Goal: Obtain resource: Obtain resource

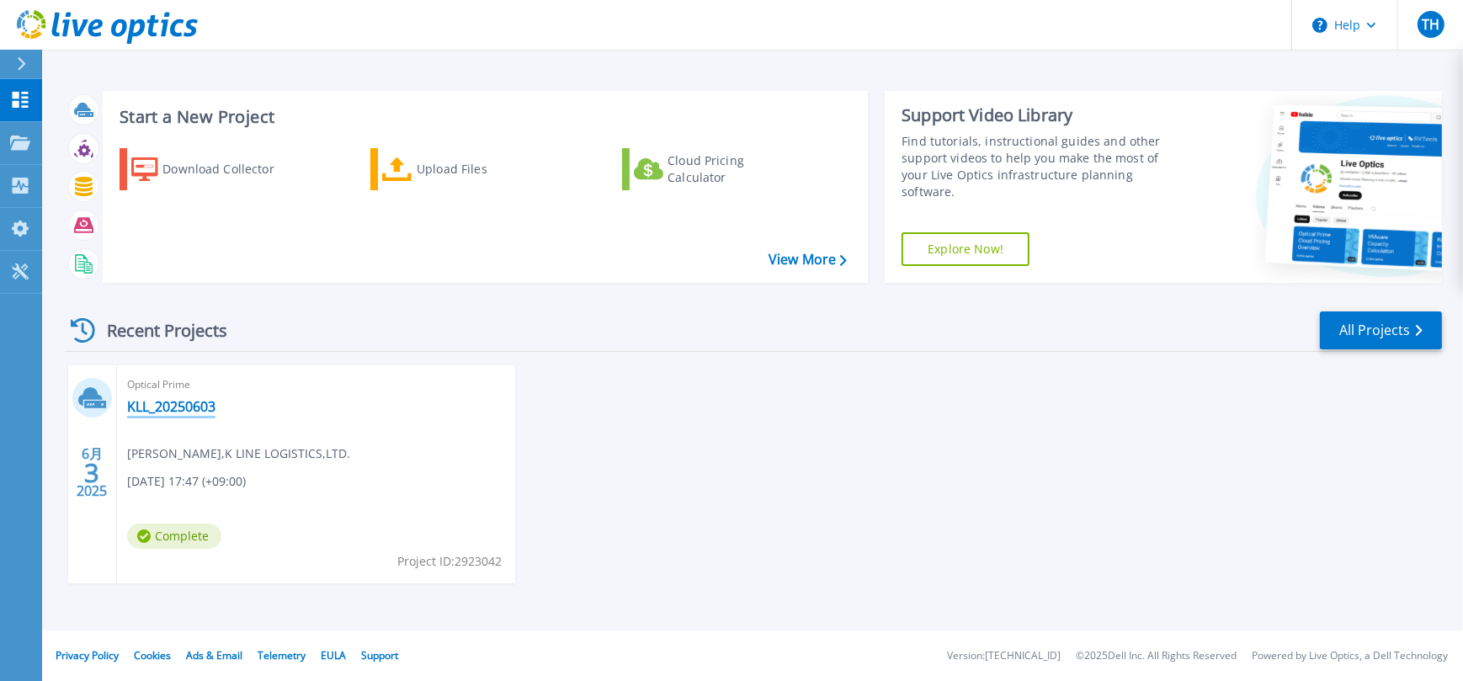
click at [200, 414] on link "KLL_20250603" at bounding box center [171, 406] width 88 height 17
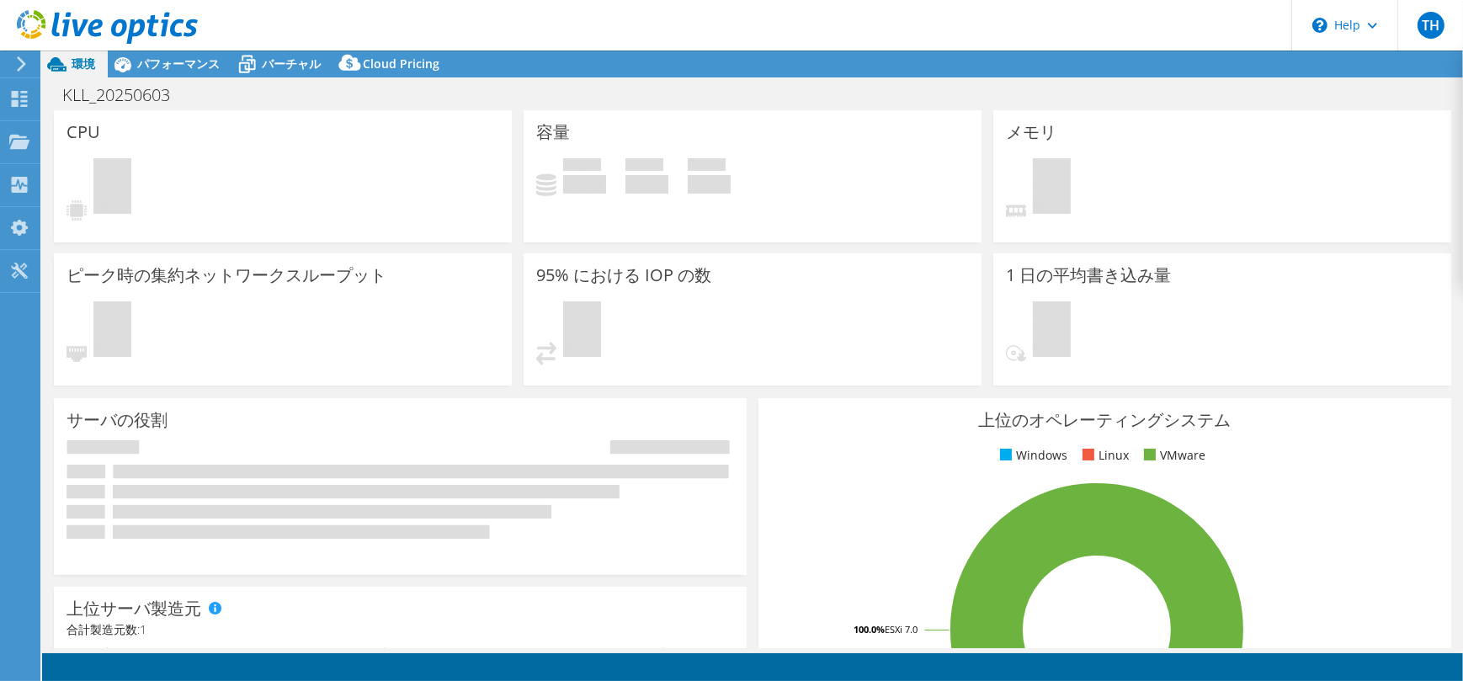
select select "[GEOGRAPHIC_DATA]"
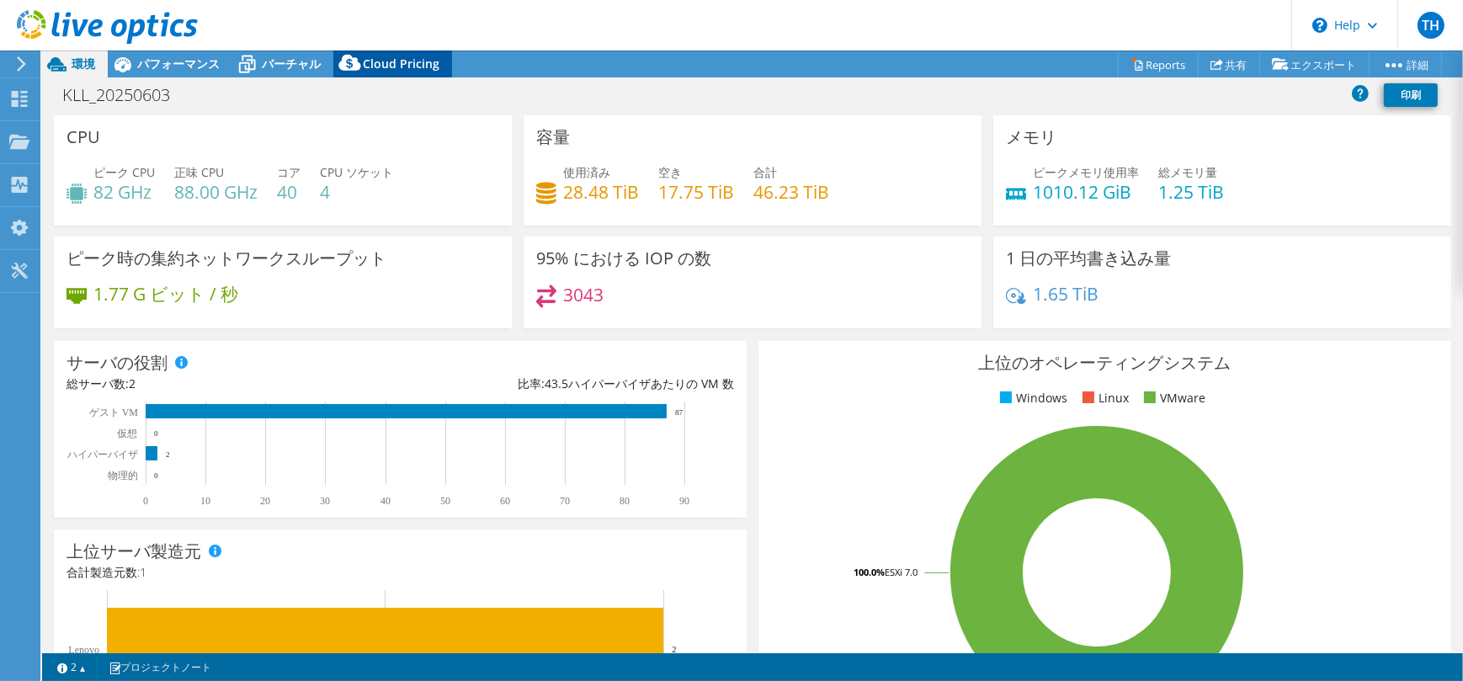
click at [417, 64] on span "Cloud Pricing" at bounding box center [401, 64] width 77 height 16
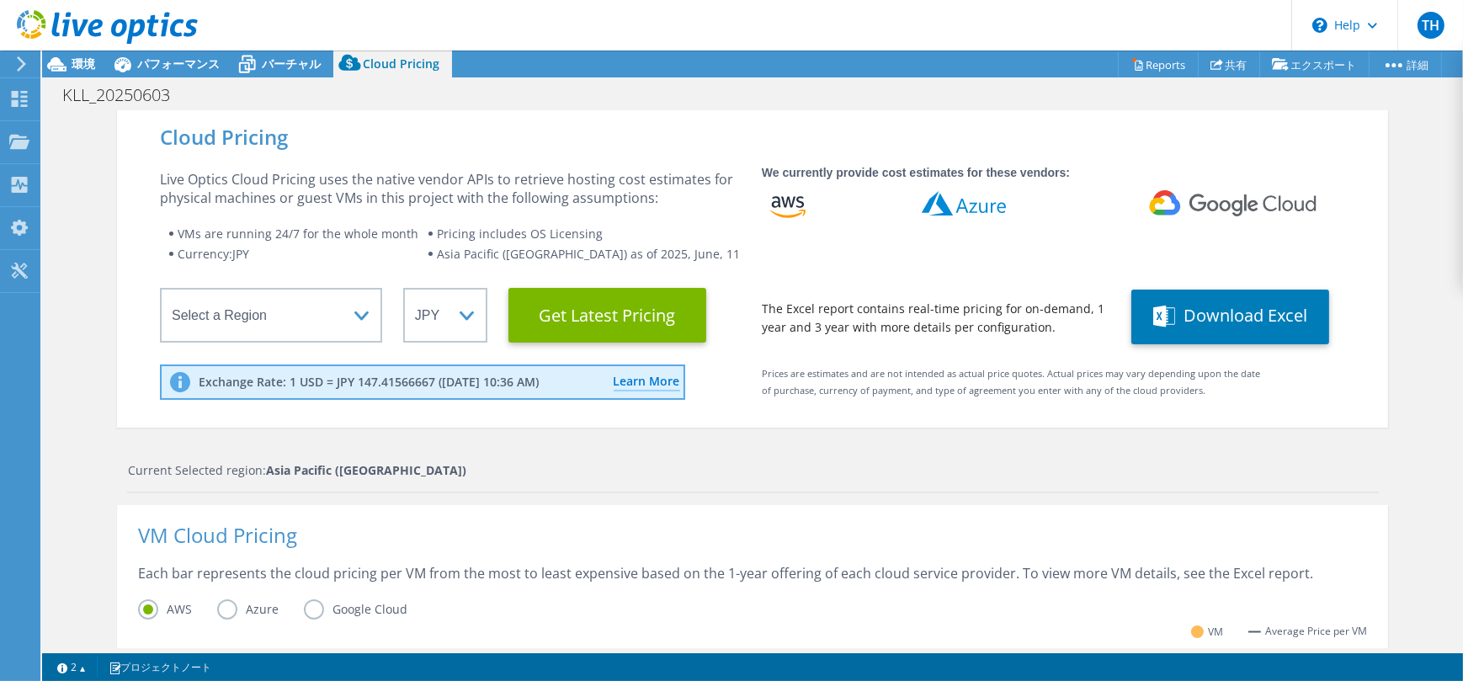
scroll to position [421, 0]
click at [328, 476] on strong "Asia Pacific ([GEOGRAPHIC_DATA])" at bounding box center [367, 470] width 200 height 16
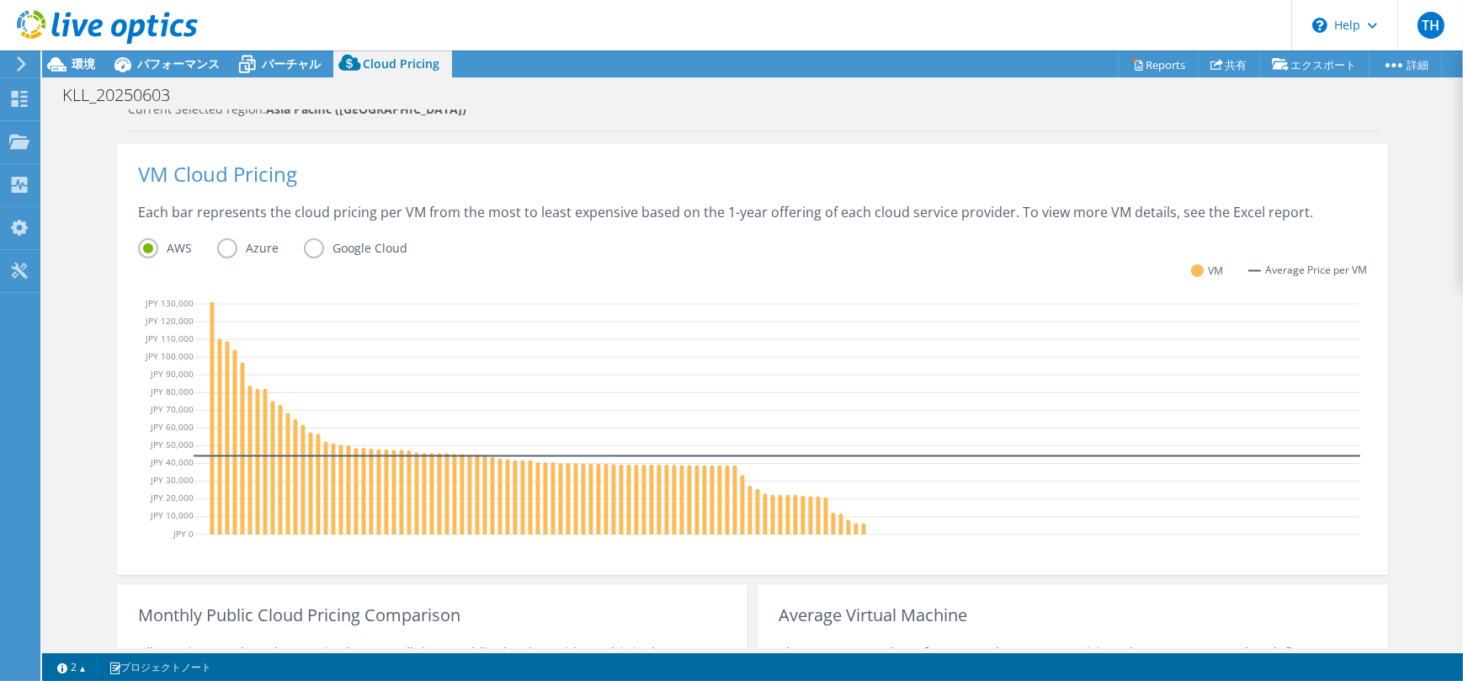
scroll to position [357, 0]
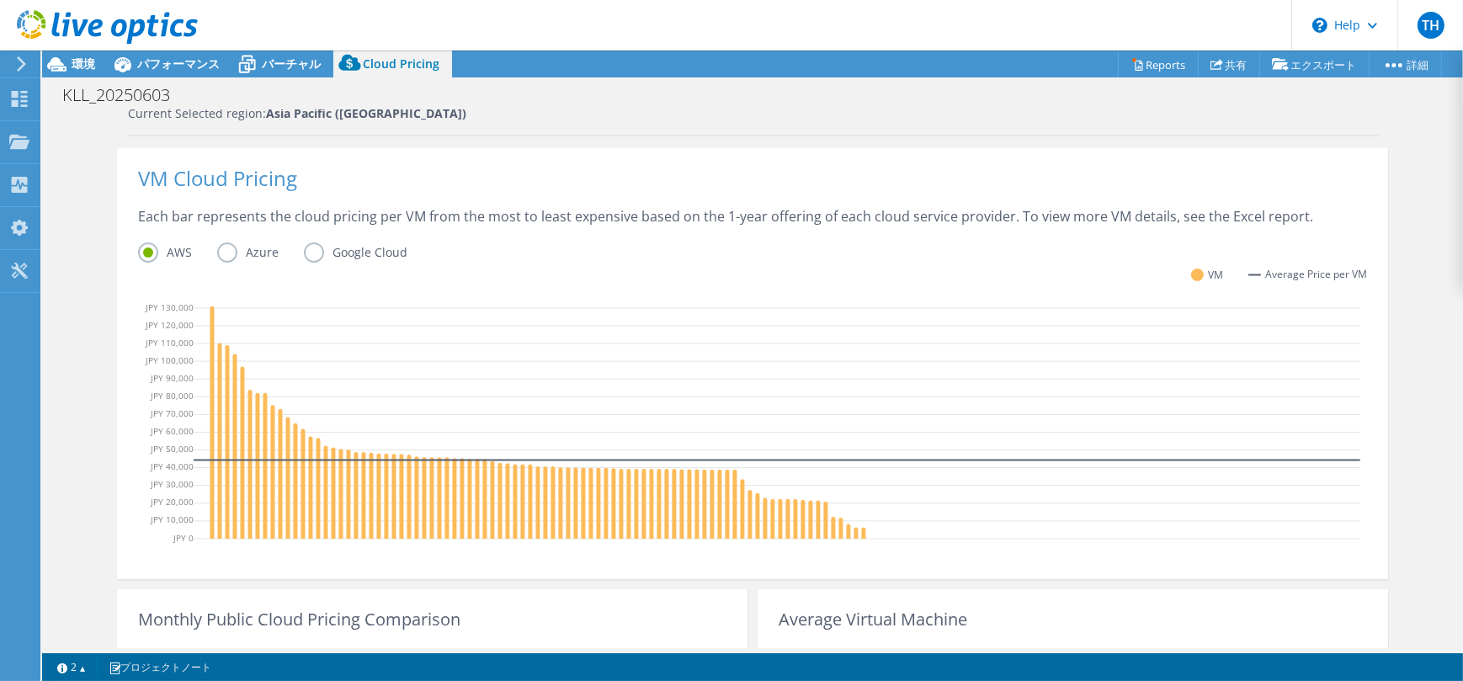
click at [222, 253] on label "Azure" at bounding box center [260, 252] width 87 height 20
click at [0, 0] on input "Azure" at bounding box center [0, 0] width 0 height 0
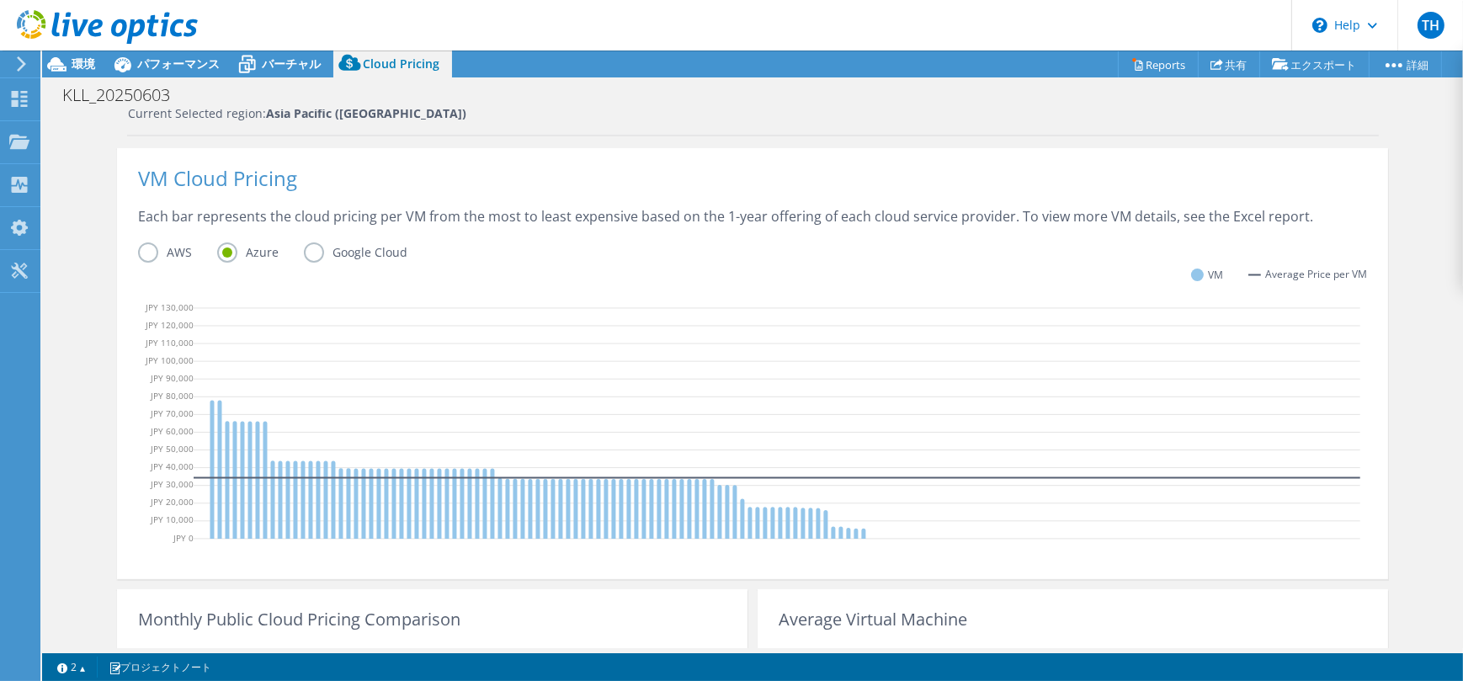
click at [157, 252] on label "AWS" at bounding box center [177, 252] width 79 height 20
click at [0, 0] on input "AWS" at bounding box center [0, 0] width 0 height 0
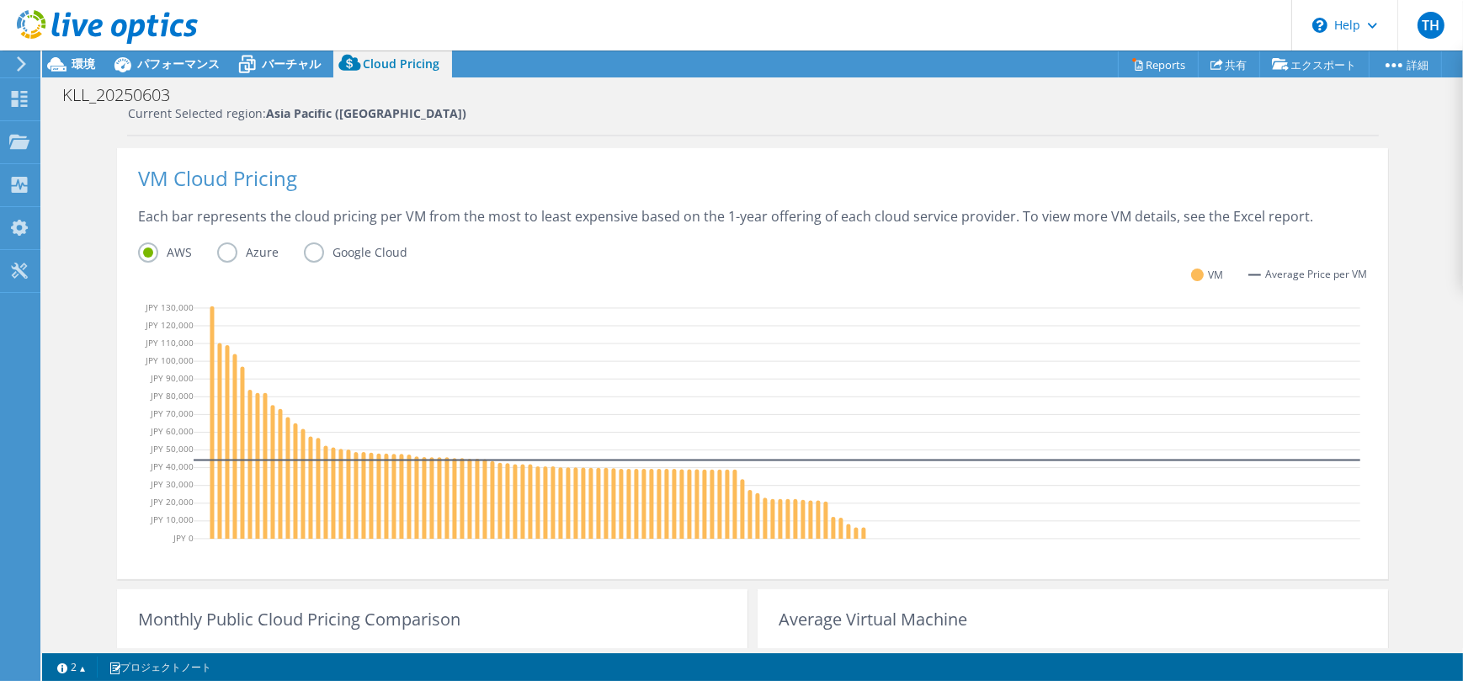
drag, startPoint x: 231, startPoint y: 247, endPoint x: 258, endPoint y: 252, distance: 28.2
click at [231, 248] on label "Azure" at bounding box center [260, 252] width 87 height 20
click at [0, 0] on input "Azure" at bounding box center [0, 0] width 0 height 0
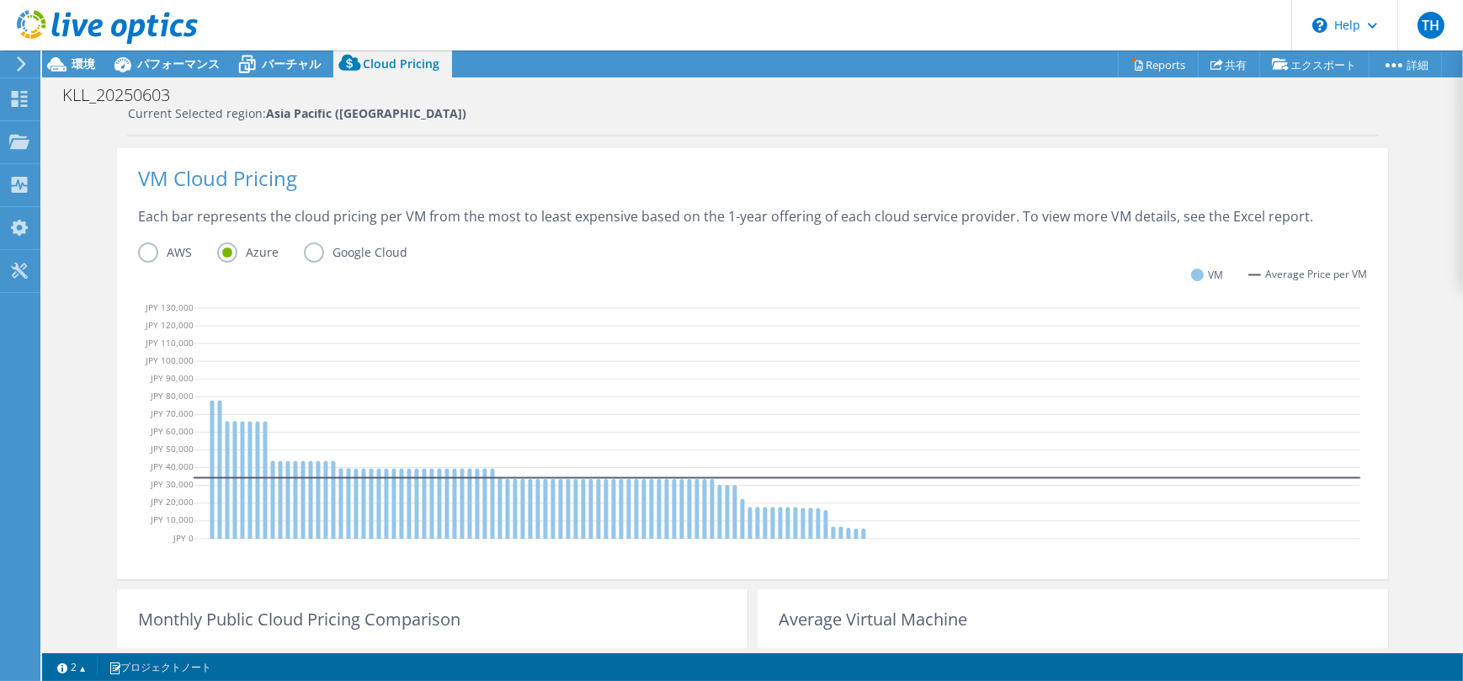
click at [313, 253] on label "Google Cloud" at bounding box center [368, 252] width 129 height 20
click at [0, 0] on input "Google Cloud" at bounding box center [0, 0] width 0 height 0
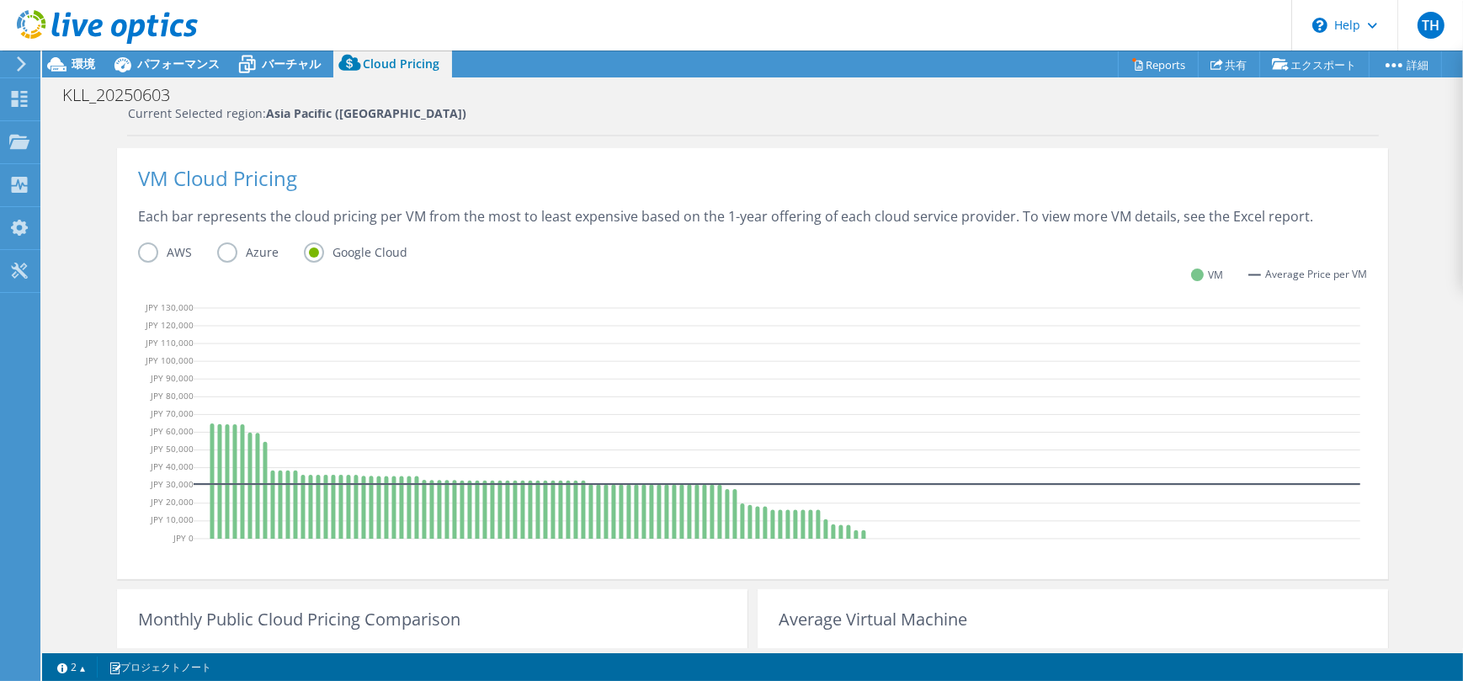
click at [249, 249] on label "Azure" at bounding box center [260, 252] width 87 height 20
click at [0, 0] on input "Azure" at bounding box center [0, 0] width 0 height 0
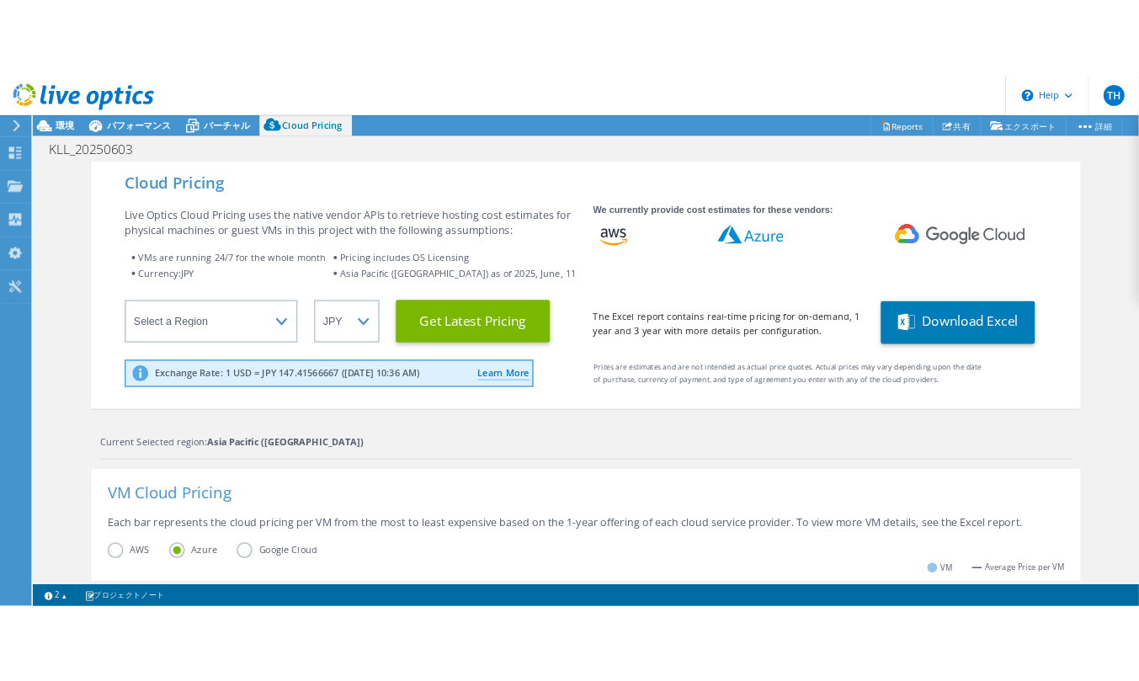
scroll to position [327, 0]
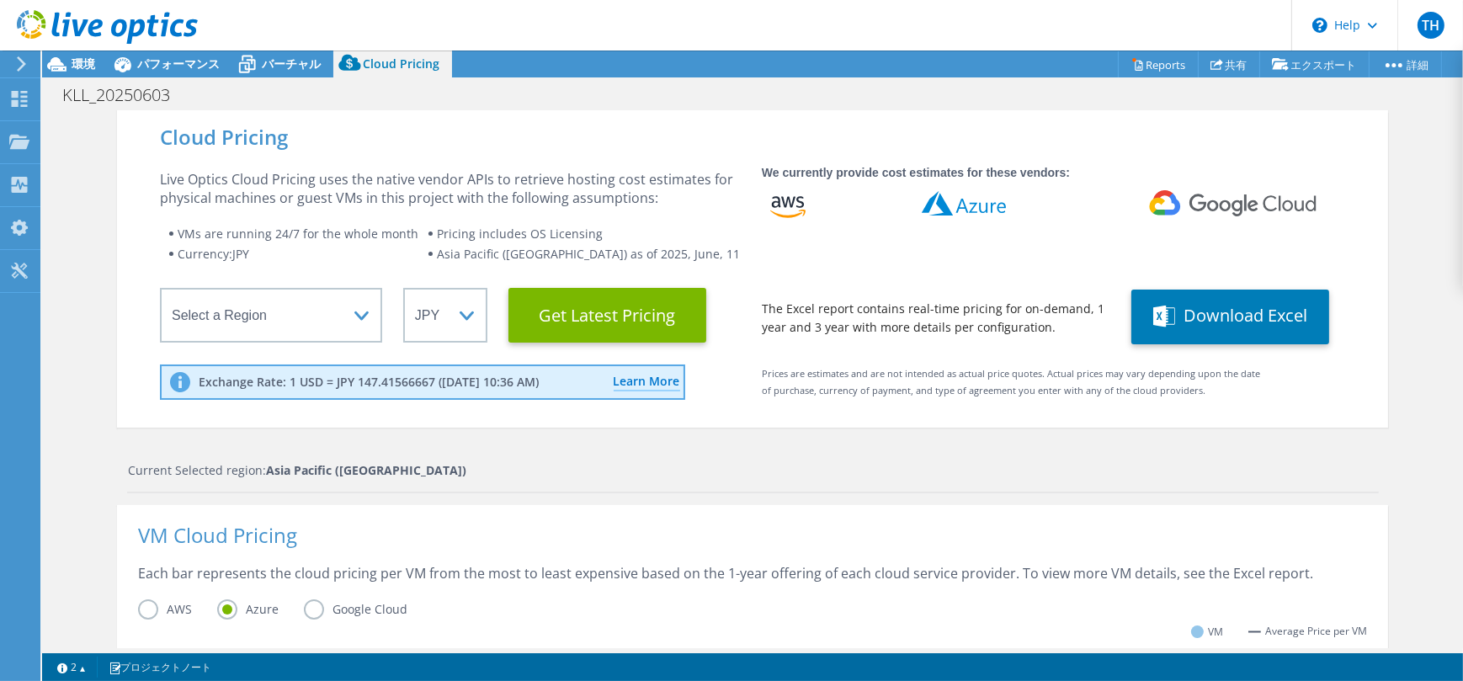
click at [856, 325] on wrapper "The Excel report contains real-time pricing for on-demand, 1 year and 3 year wi…" at bounding box center [936, 318] width 349 height 37
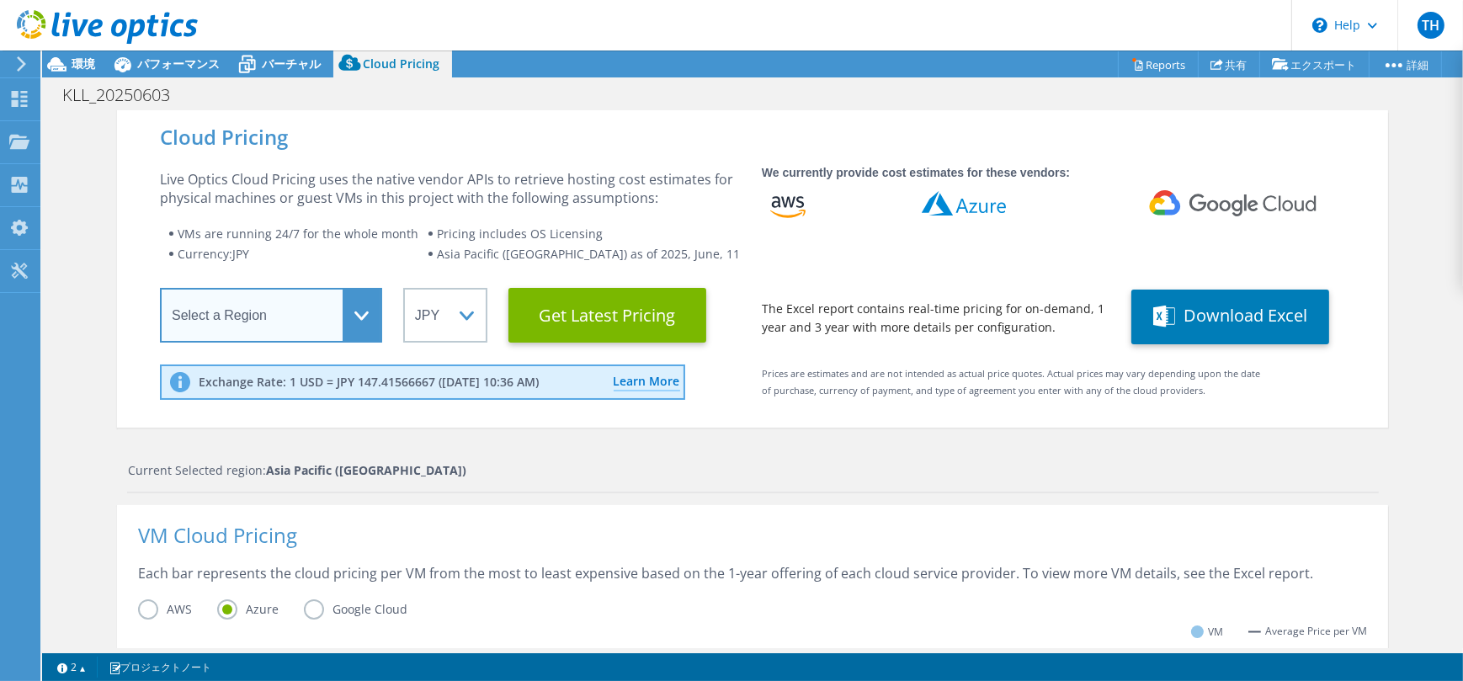
click at [362, 293] on select "Select a Region [GEOGRAPHIC_DATA] ([GEOGRAPHIC_DATA]) [GEOGRAPHIC_DATA] ([GEOGR…" at bounding box center [271, 315] width 222 height 55
click at [359, 300] on select "Select a Region [GEOGRAPHIC_DATA] ([GEOGRAPHIC_DATA]) [GEOGRAPHIC_DATA] ([GEOGR…" at bounding box center [271, 315] width 222 height 55
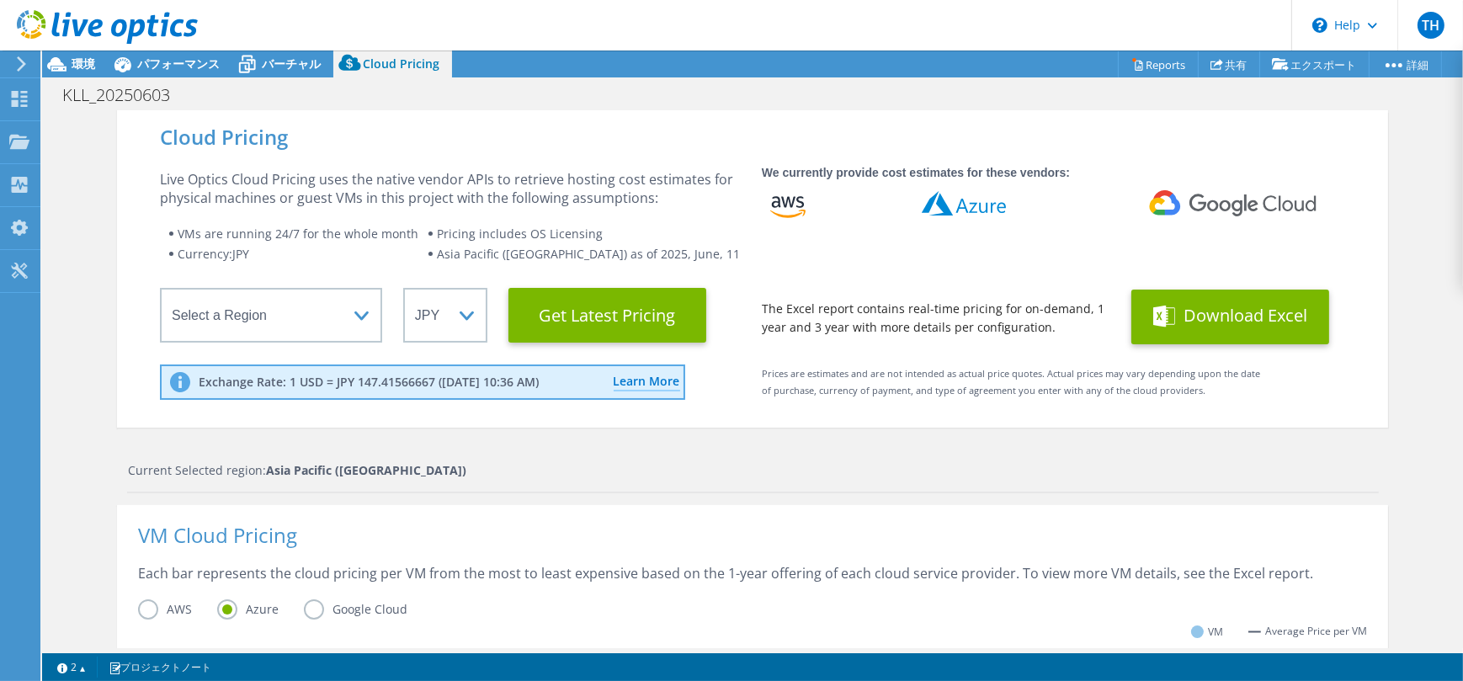
click at [1234, 341] on button "Download Excel" at bounding box center [1231, 317] width 198 height 55
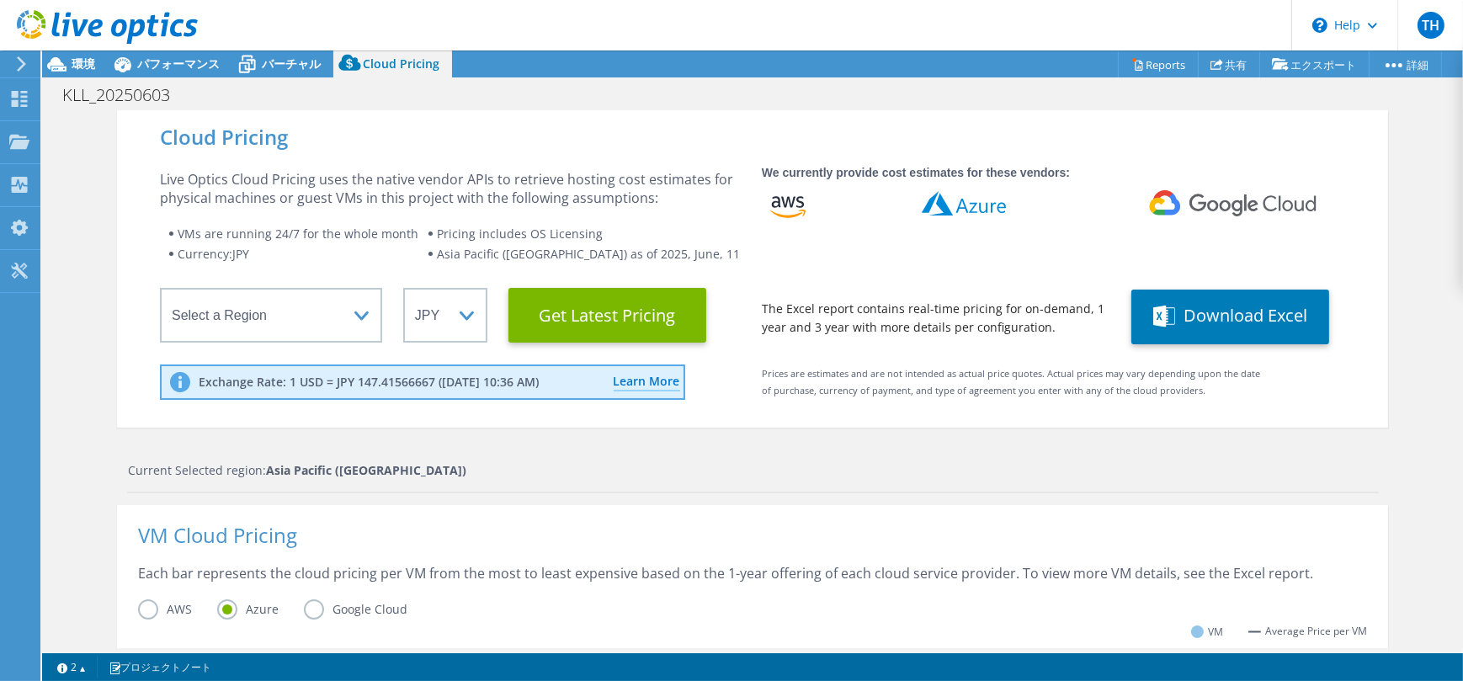
scroll to position [501, 0]
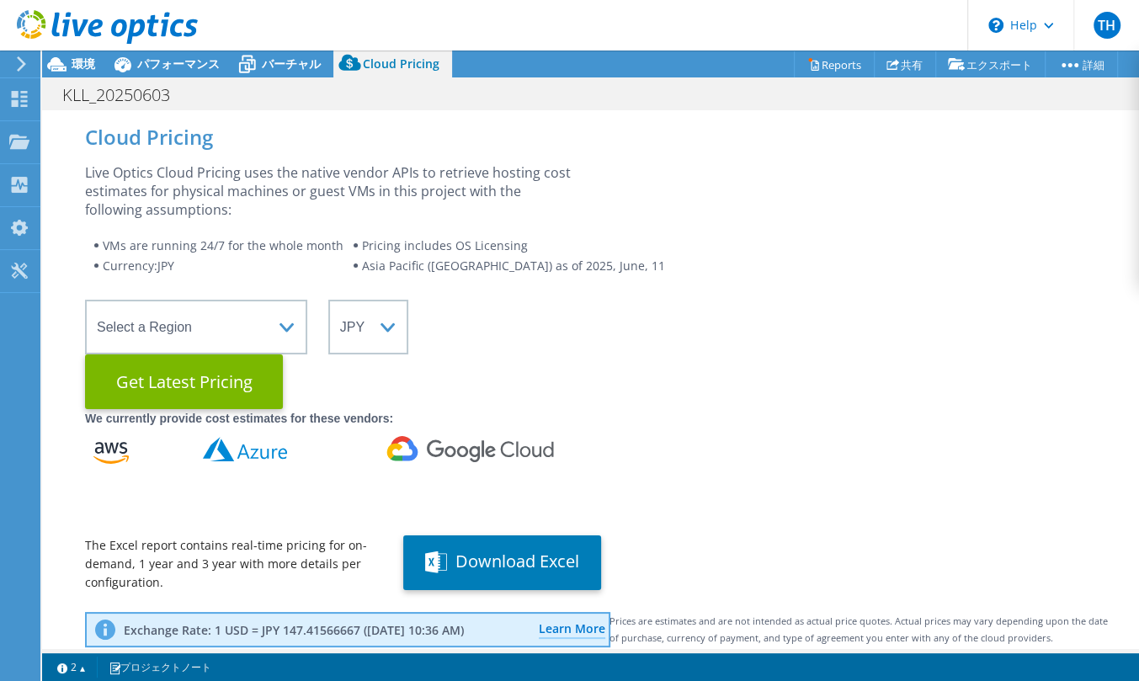
drag, startPoint x: 899, startPoint y: 266, endPoint x: 937, endPoint y: 255, distance: 39.4
click at [899, 266] on div "Live Optics Cloud Pricing uses the native vendor APIs to retrieve hosting cost …" at bounding box center [590, 377] width 1011 height 429
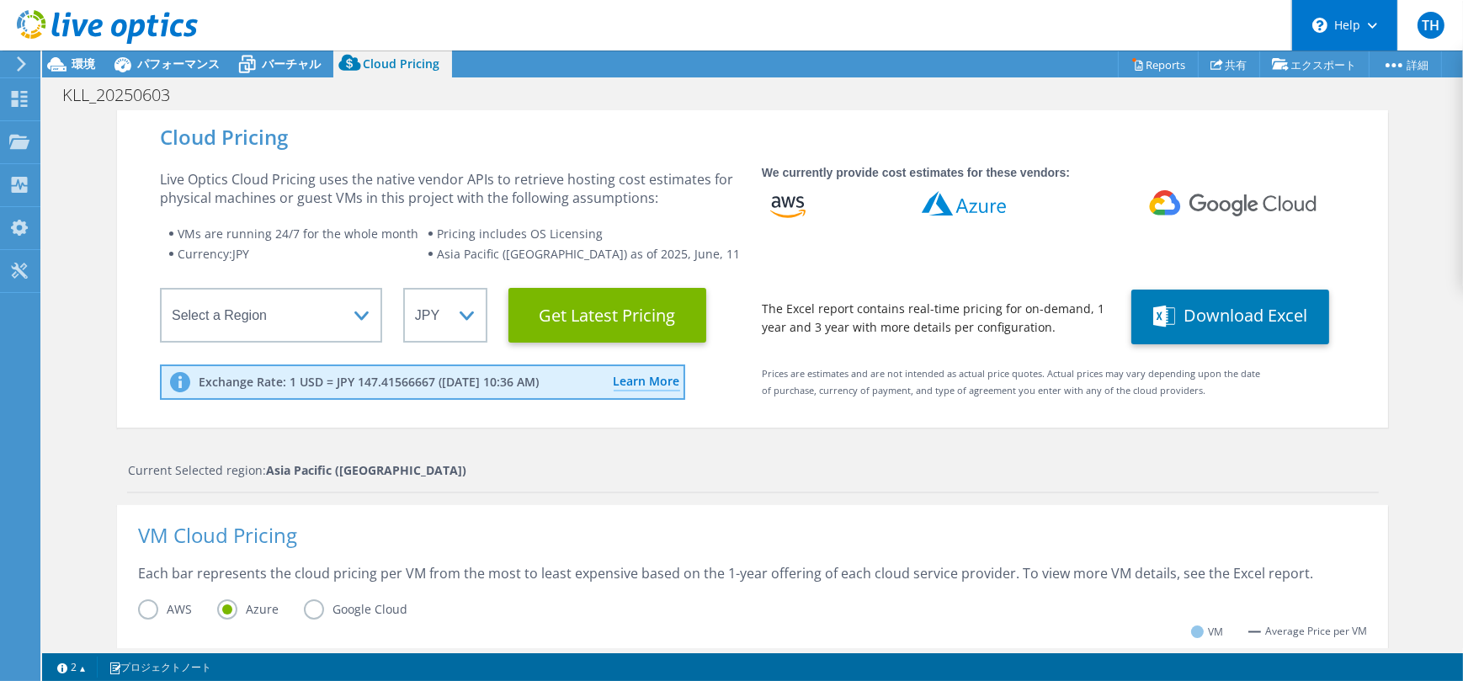
scroll to position [360, 0]
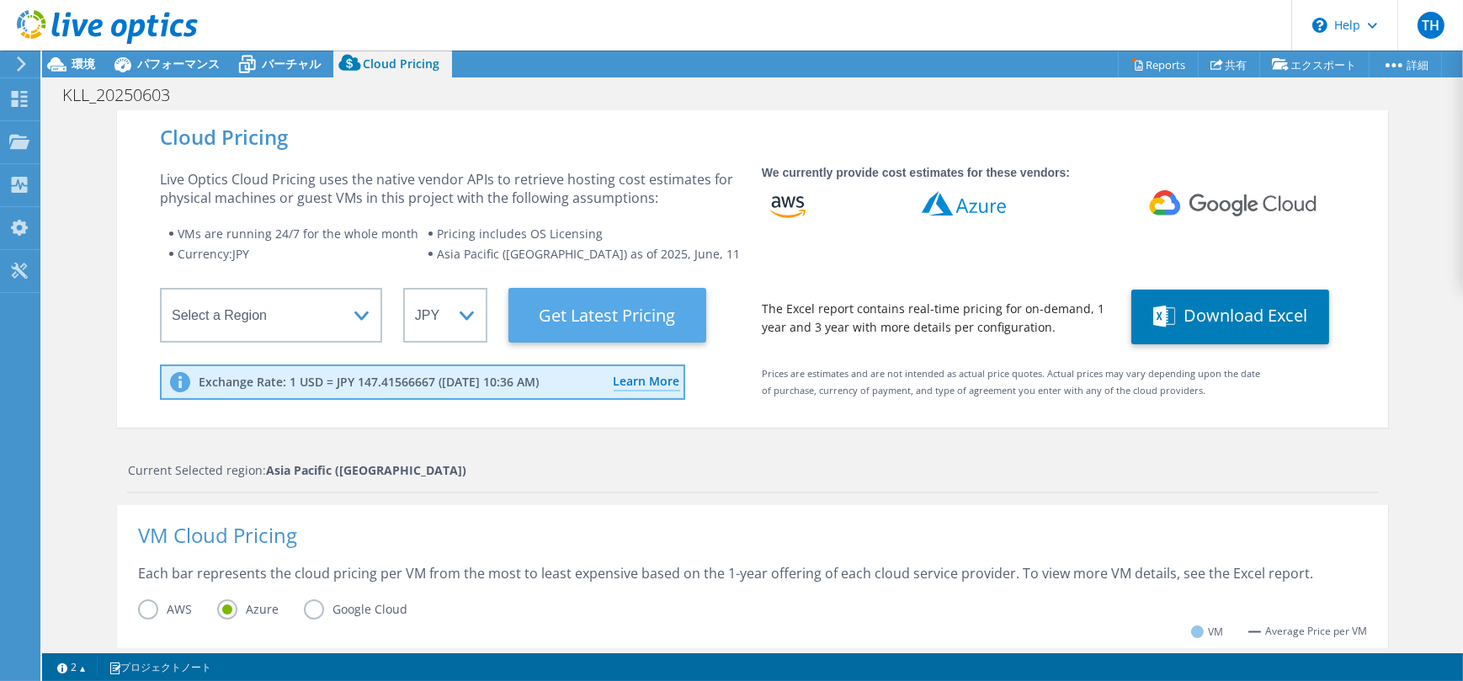
click at [667, 310] on Latest "Get Latest Pricing" at bounding box center [608, 315] width 198 height 55
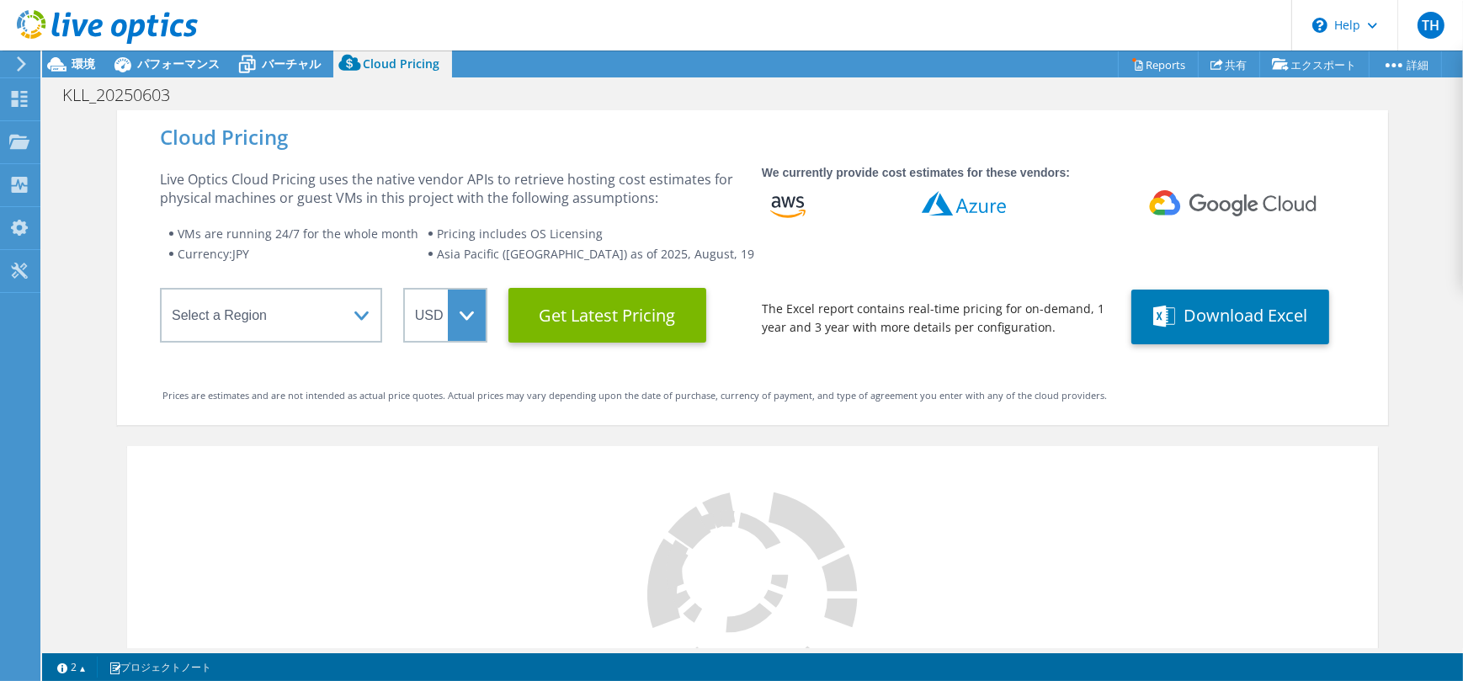
scroll to position [242, 0]
select select "JPY"
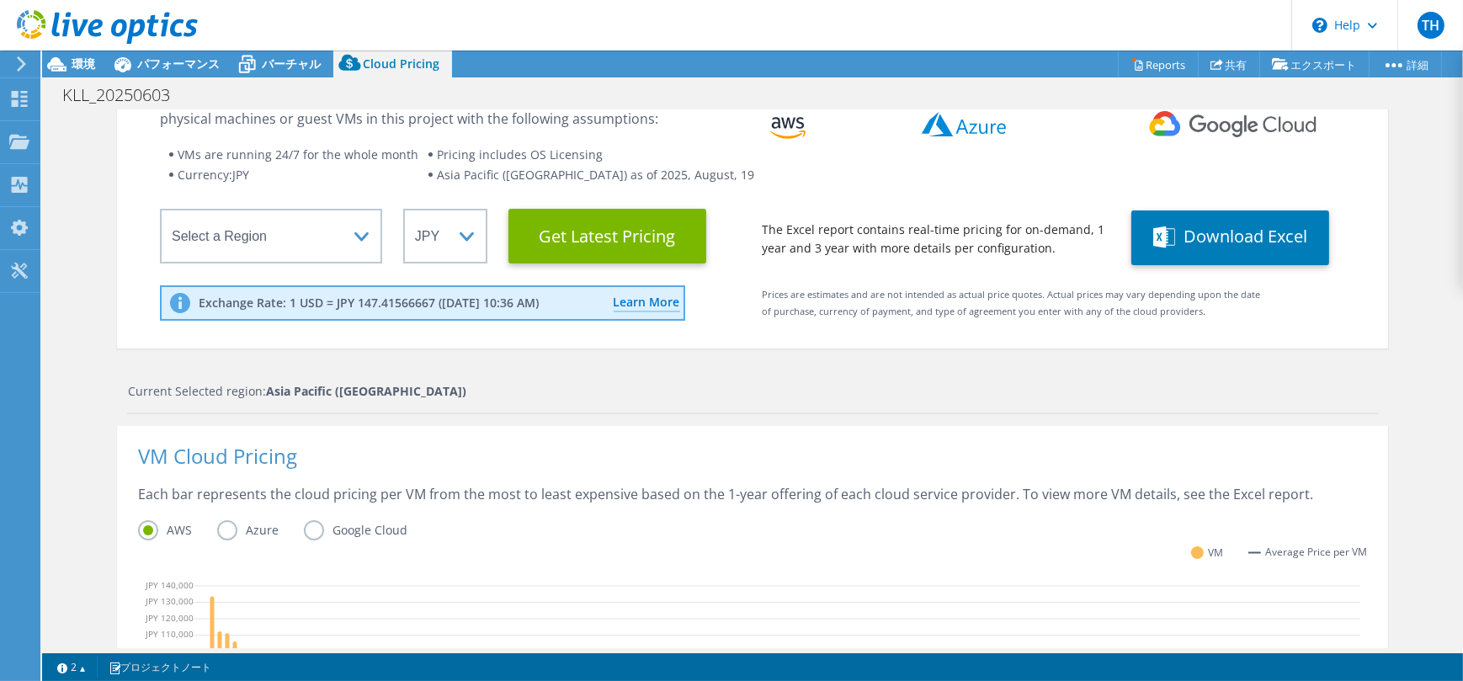
scroll to position [253, 0]
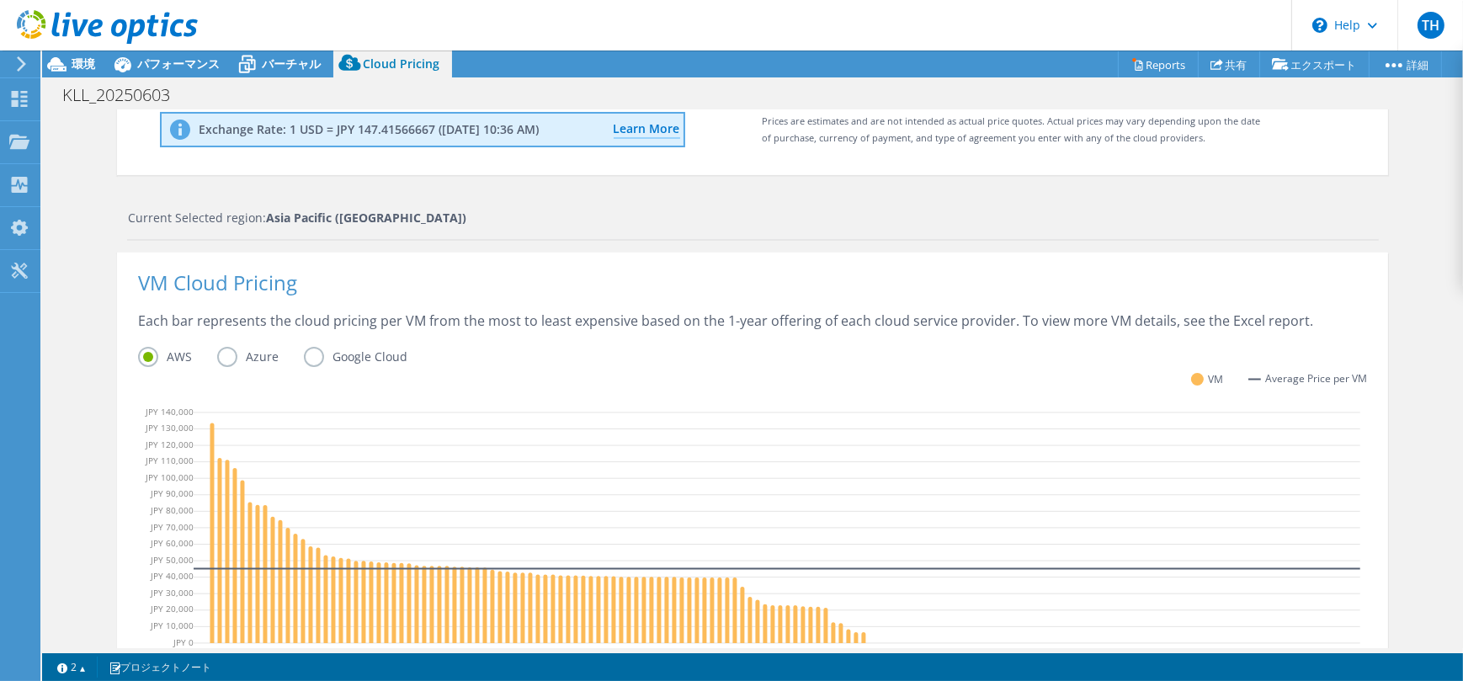
click at [218, 359] on label "Azure" at bounding box center [260, 357] width 87 height 20
click at [0, 0] on input "Azure" at bounding box center [0, 0] width 0 height 0
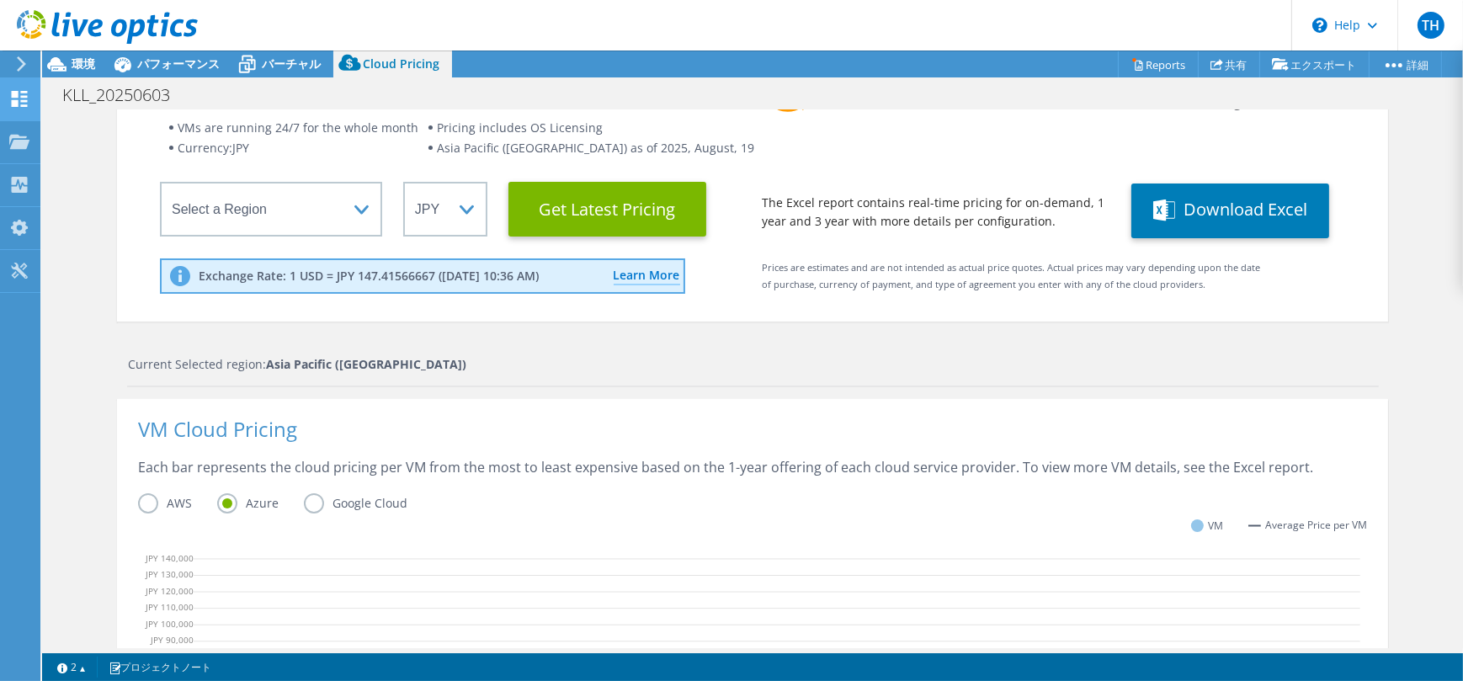
scroll to position [74, 0]
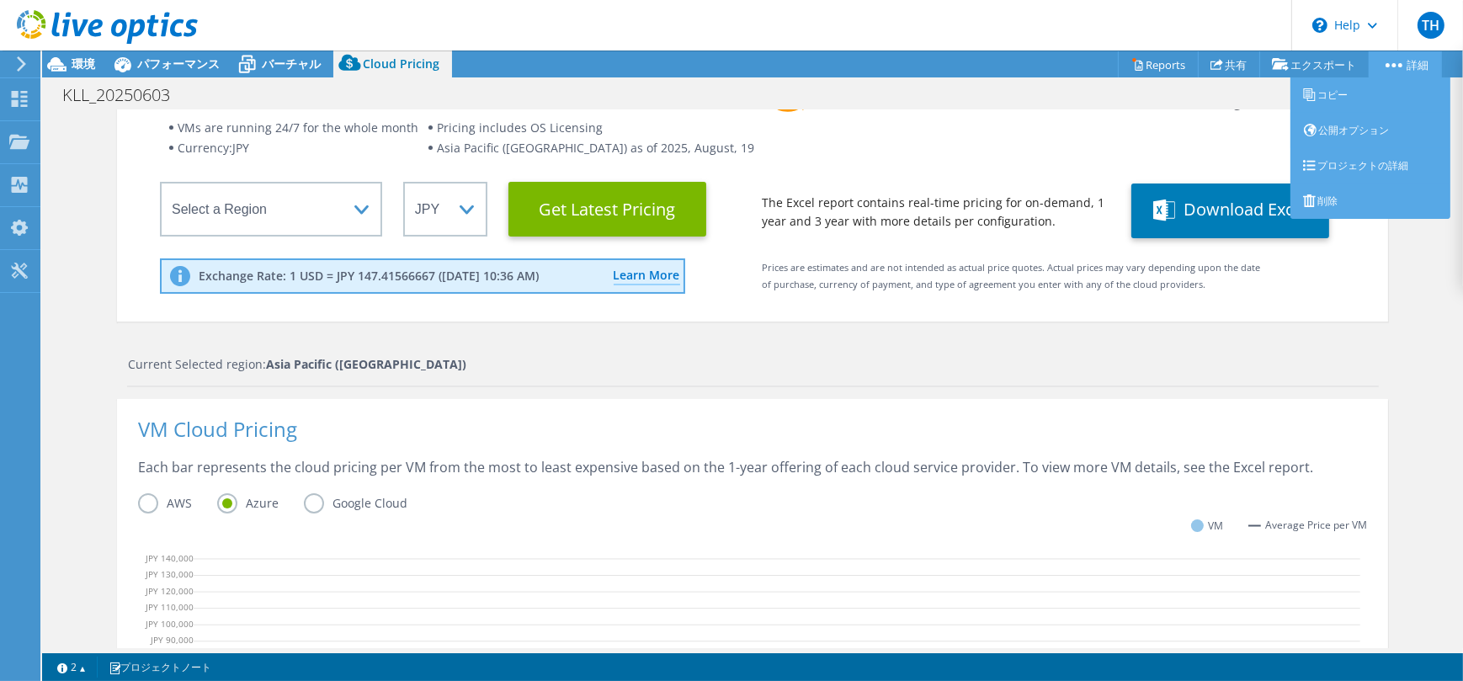
click at [1394, 61] on link "詳細" at bounding box center [1405, 64] width 73 height 26
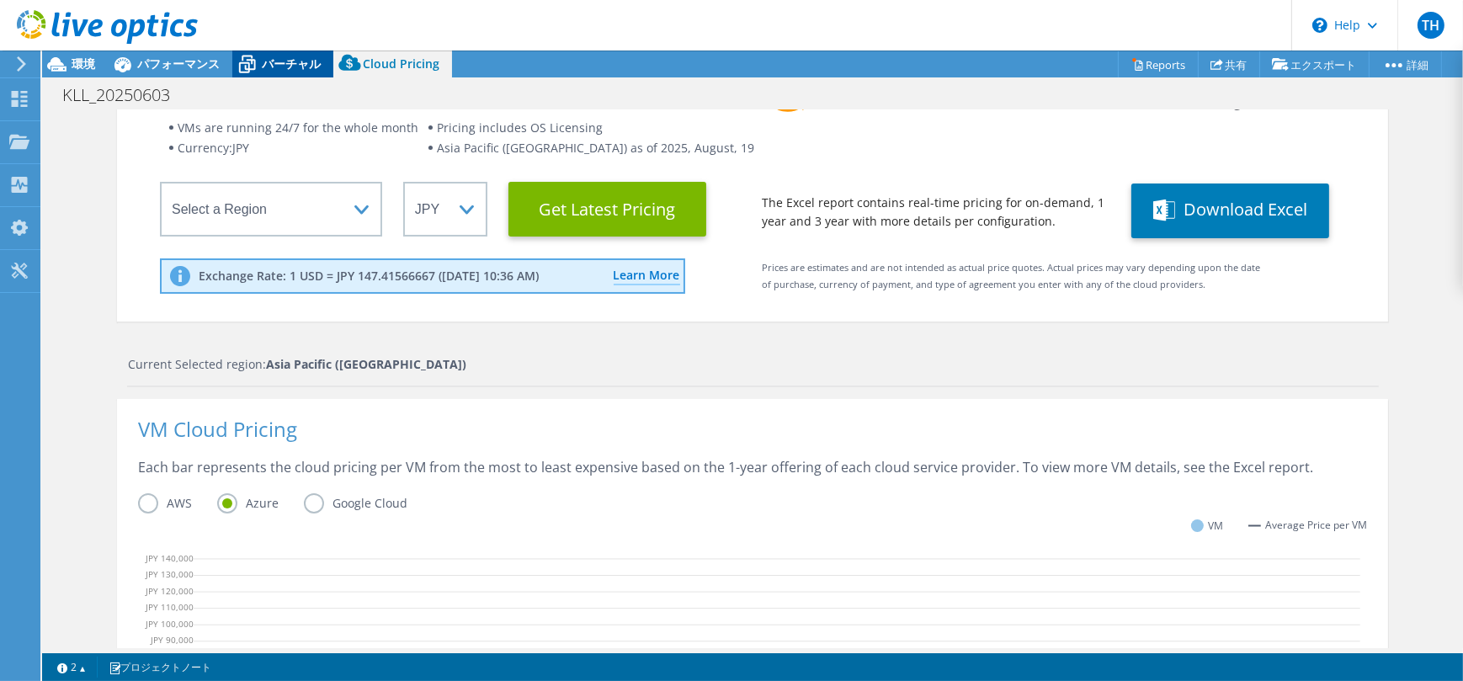
click at [267, 63] on span "バーチャル" at bounding box center [291, 64] width 59 height 16
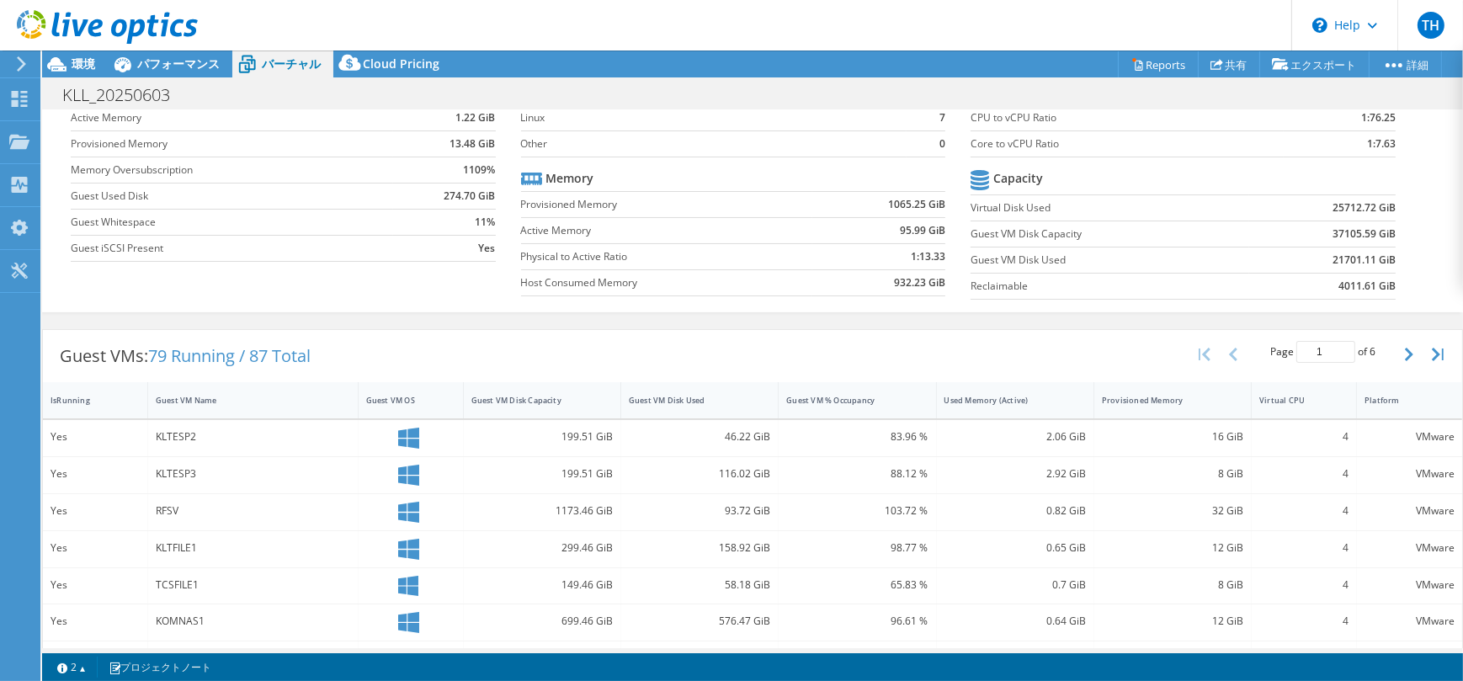
scroll to position [29, 0]
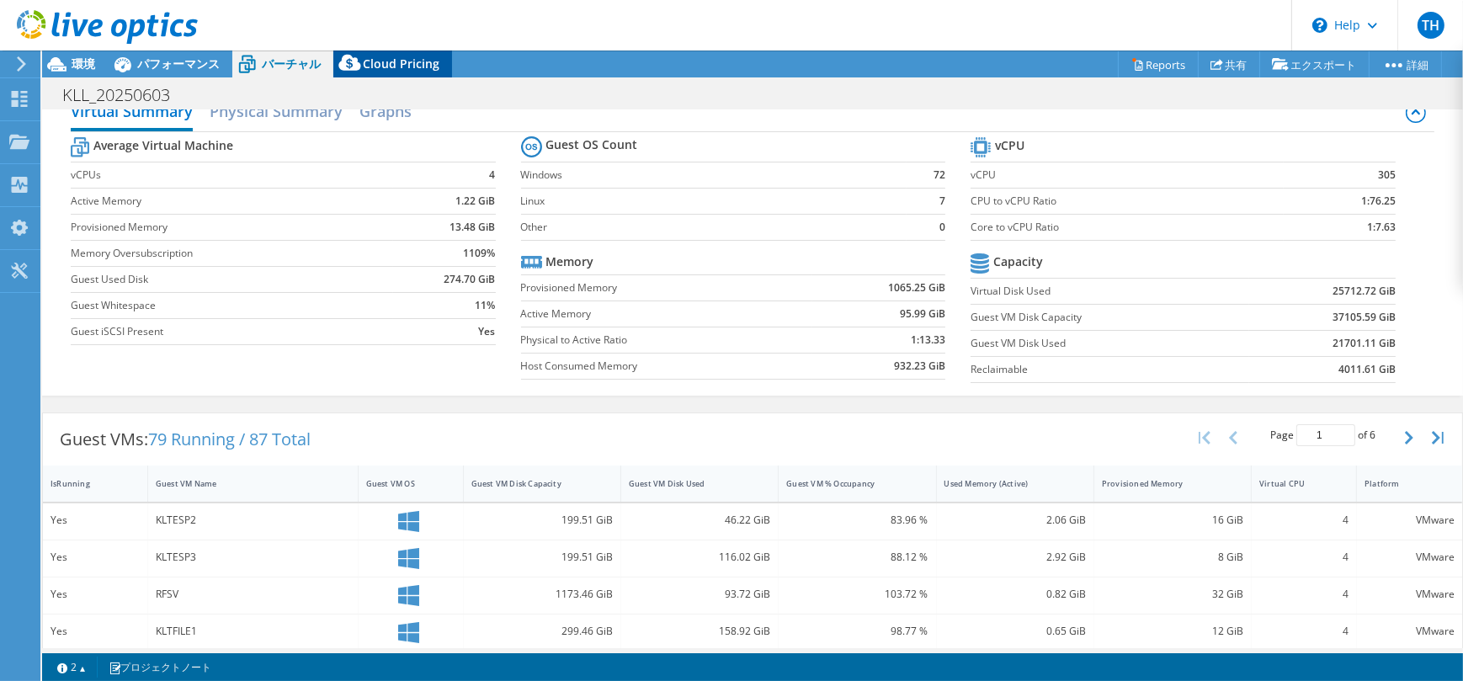
click at [374, 56] on span "Cloud Pricing" at bounding box center [401, 64] width 77 height 16
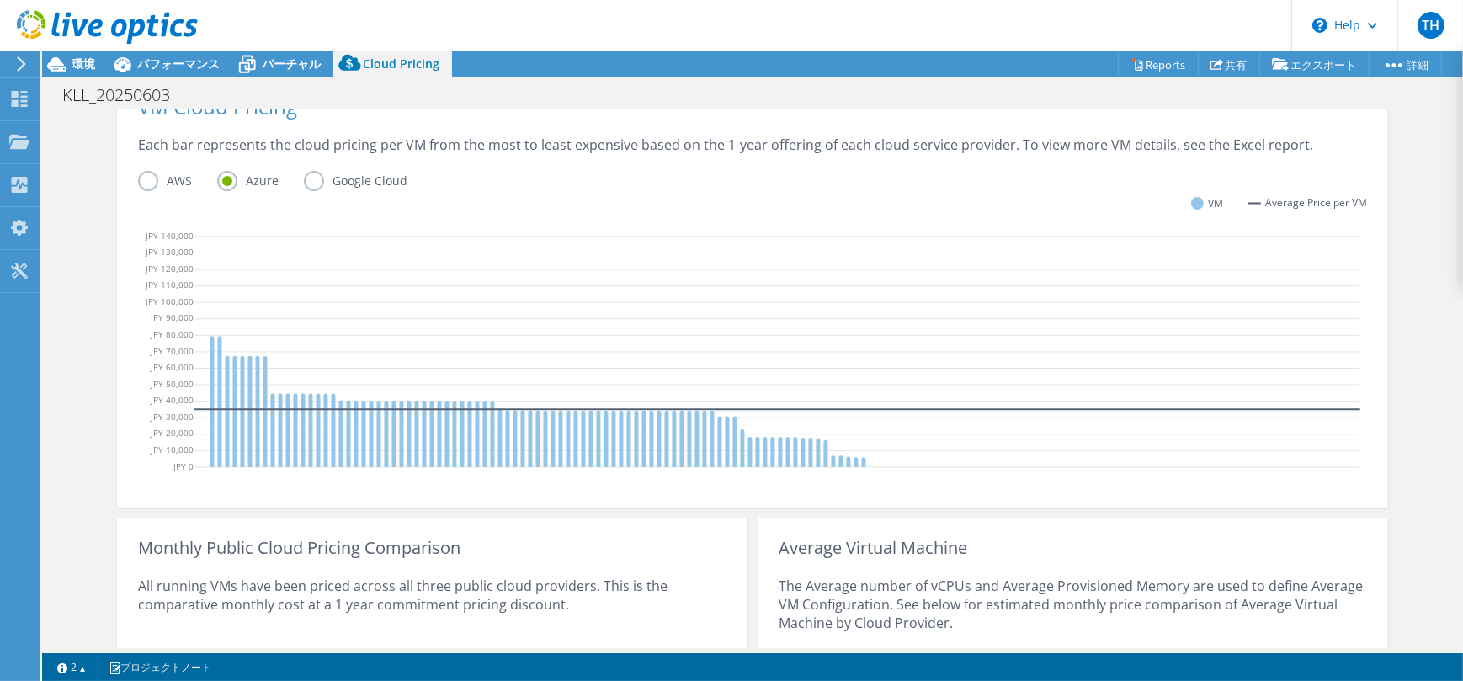
scroll to position [0, 0]
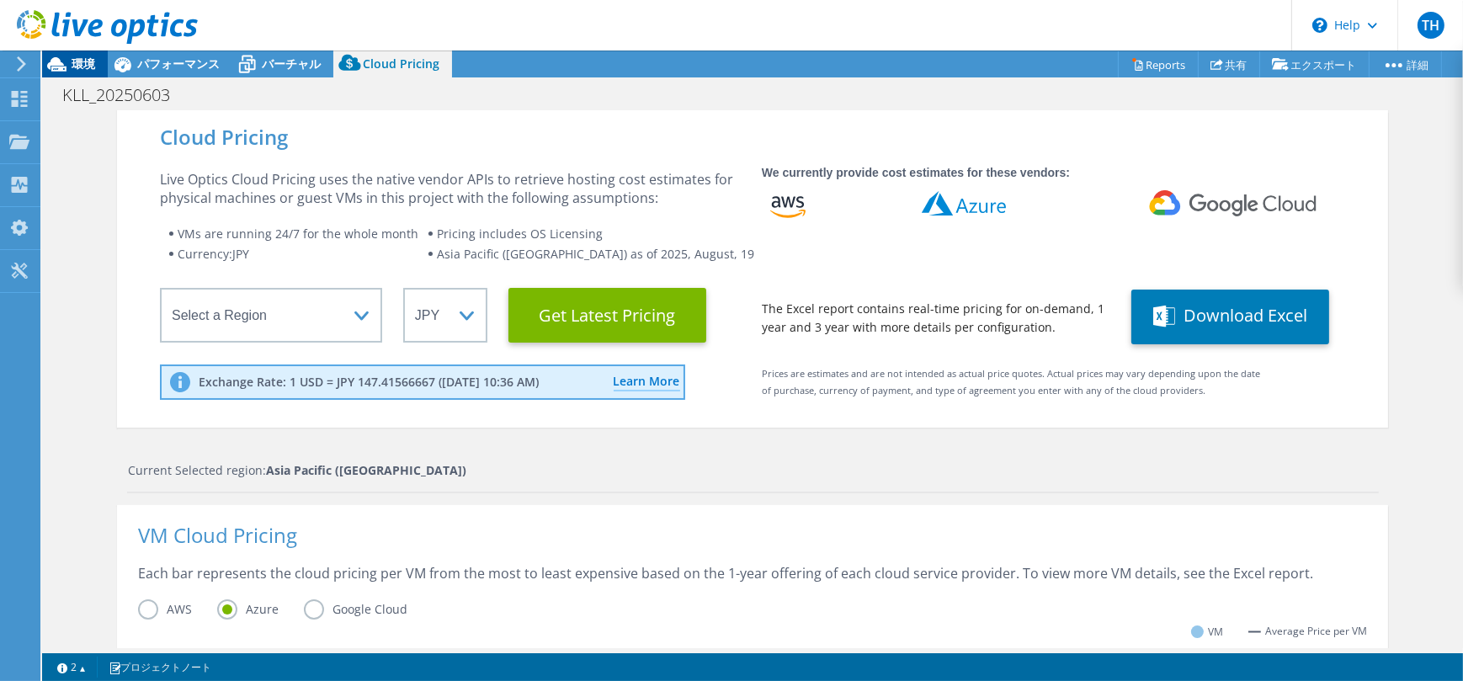
click at [88, 57] on span "環境" at bounding box center [84, 64] width 24 height 16
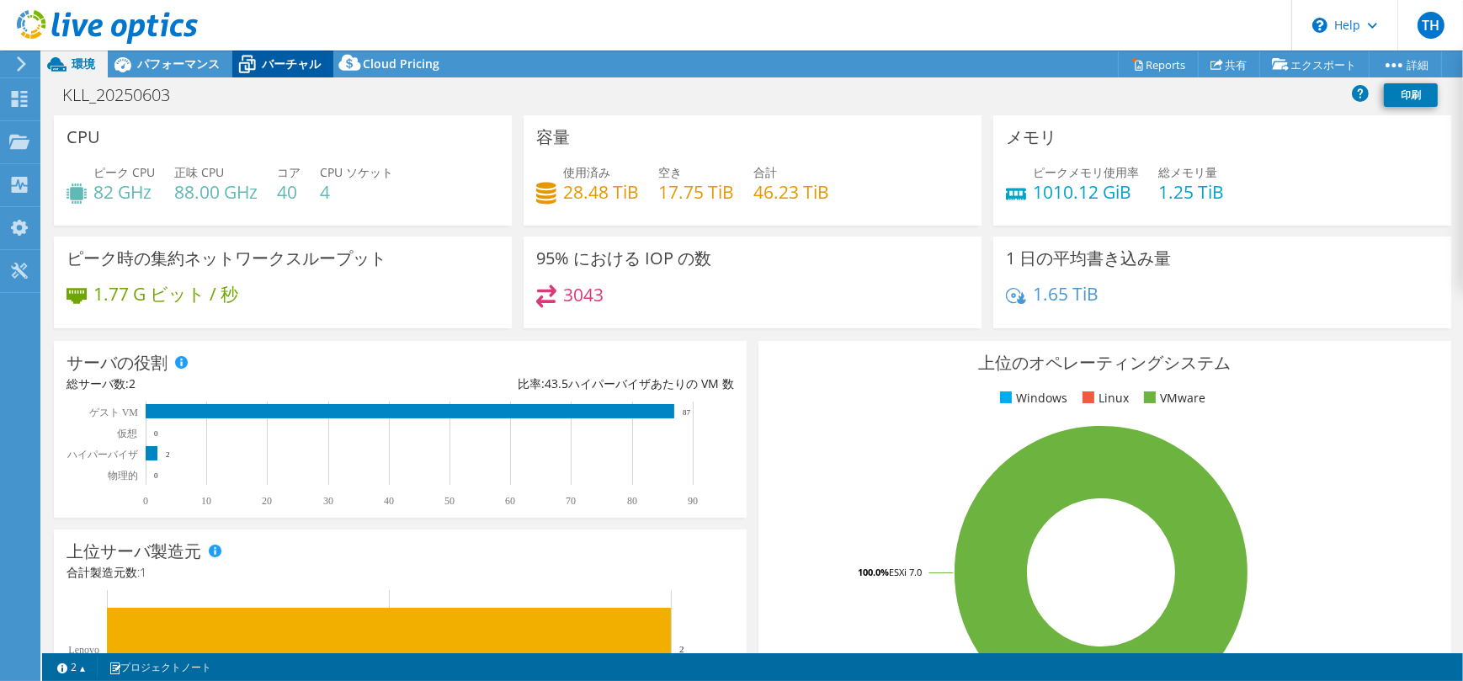
click at [280, 54] on div "バーチャル" at bounding box center [282, 64] width 101 height 27
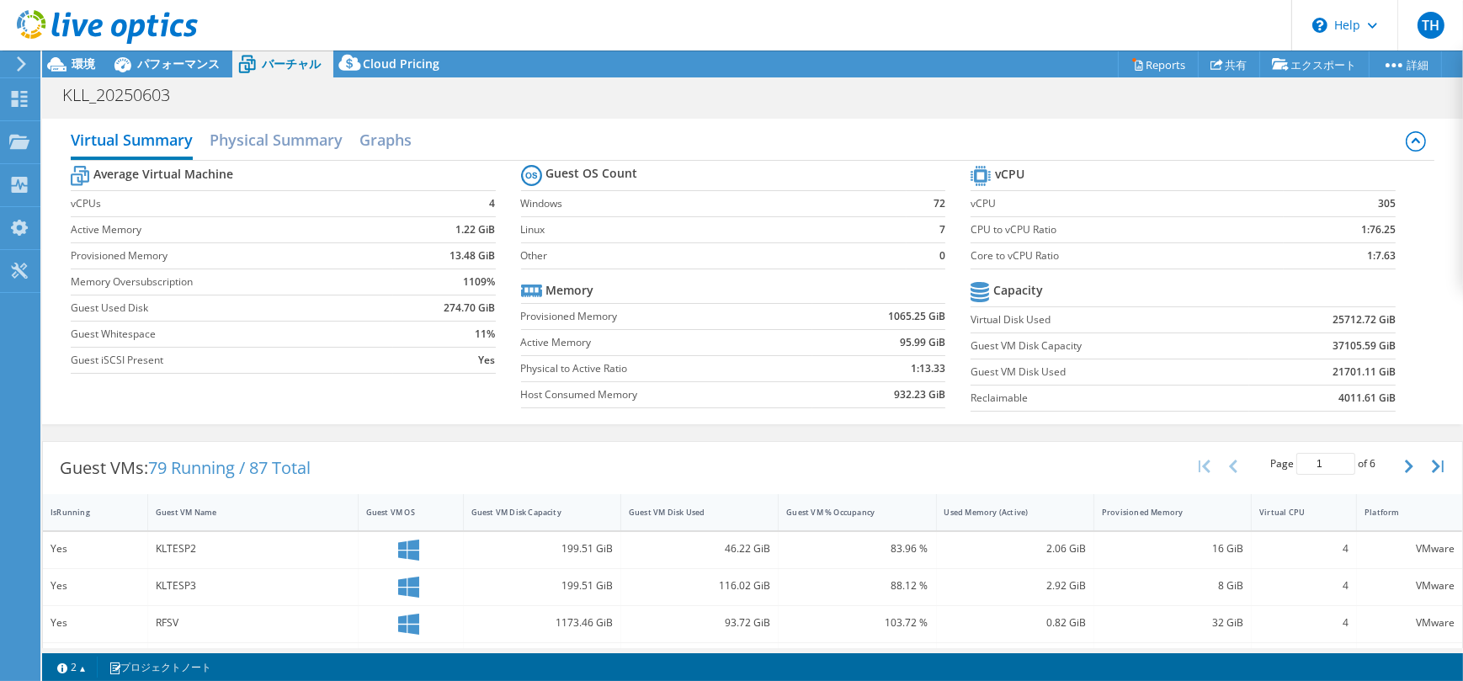
click at [22, 63] on icon at bounding box center [21, 63] width 13 height 15
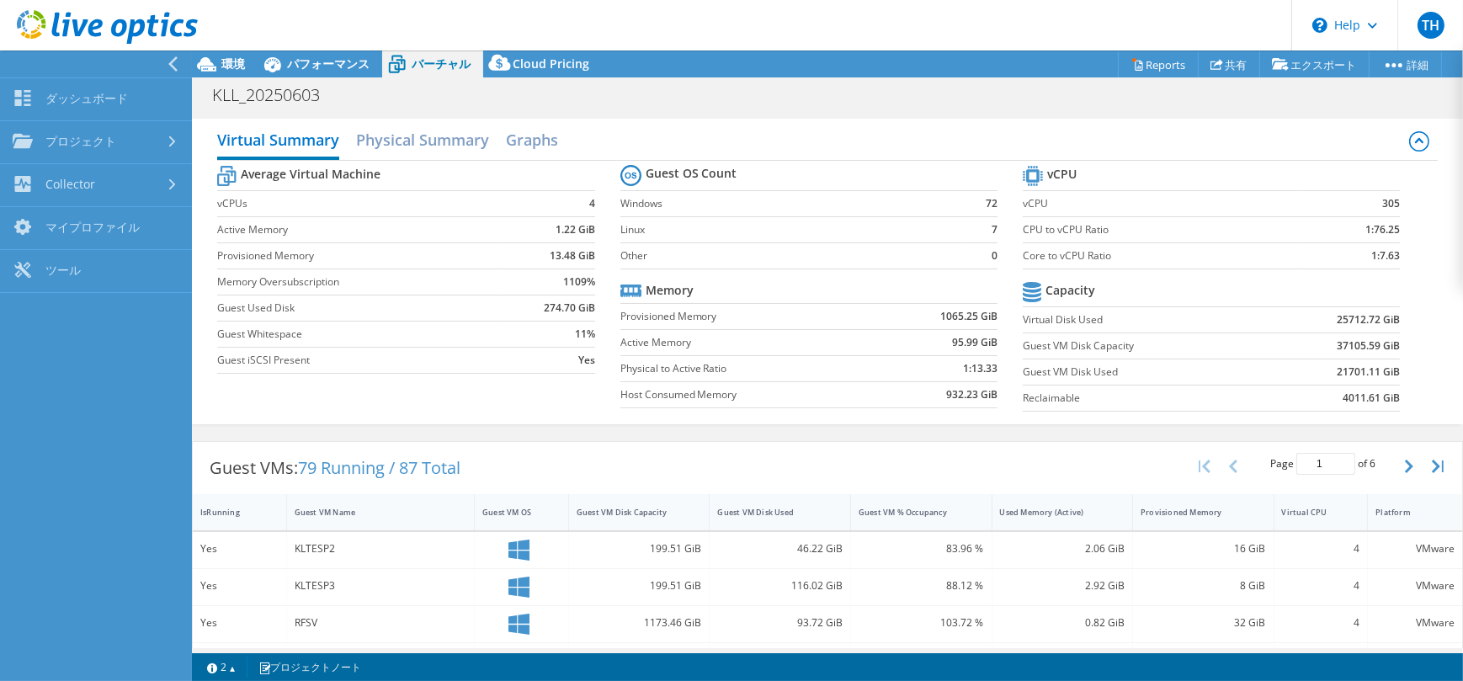
scroll to position [529, 0]
click at [541, 69] on span "Cloud Pricing" at bounding box center [551, 64] width 77 height 16
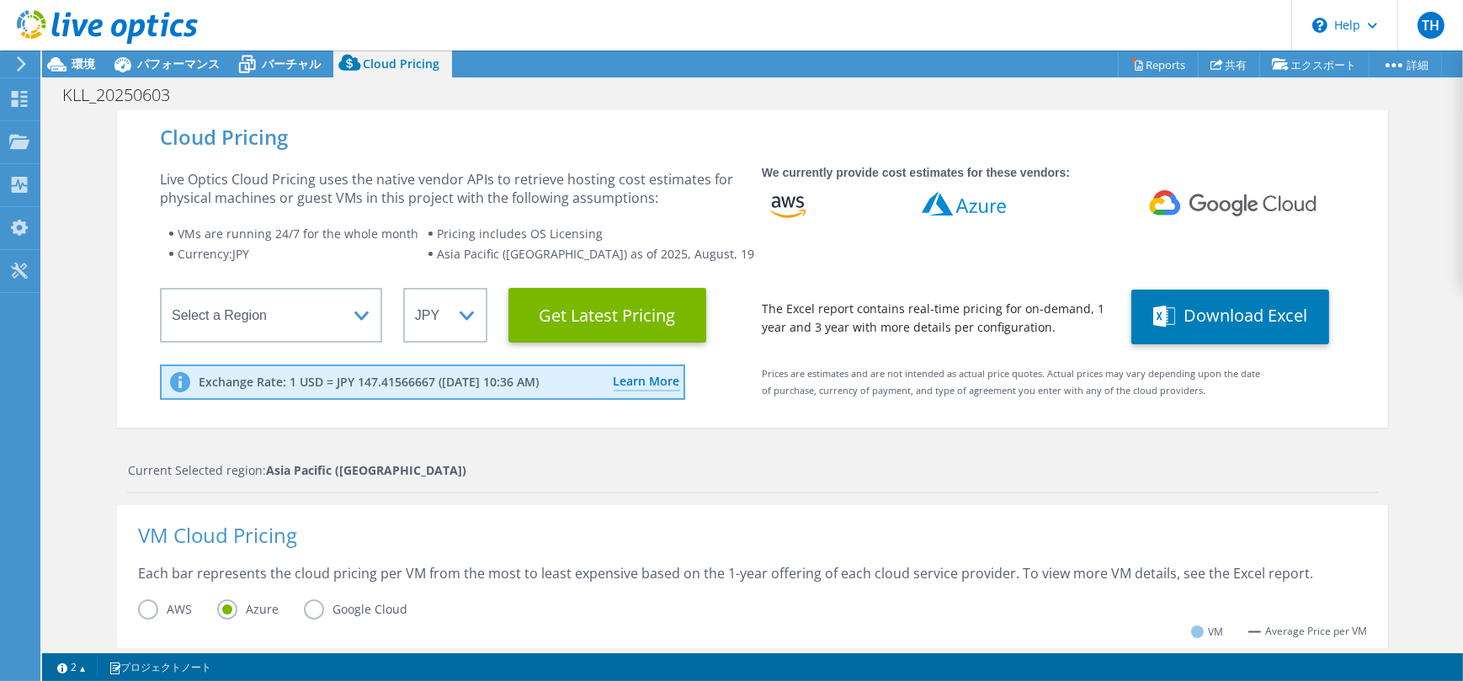
scroll to position [496, 0]
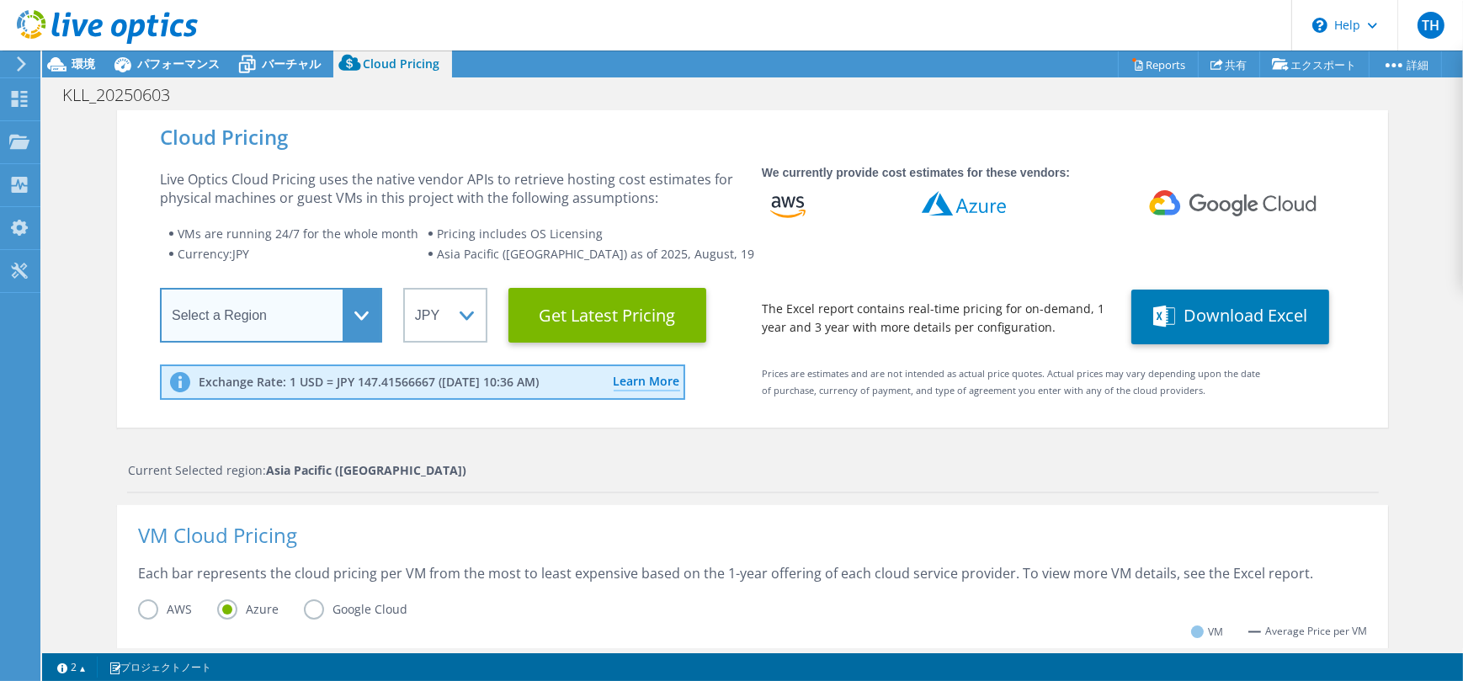
click at [325, 316] on select "Select a Region [GEOGRAPHIC_DATA] ([GEOGRAPHIC_DATA]) [GEOGRAPHIC_DATA] ([GEOGR…" at bounding box center [271, 315] width 222 height 55
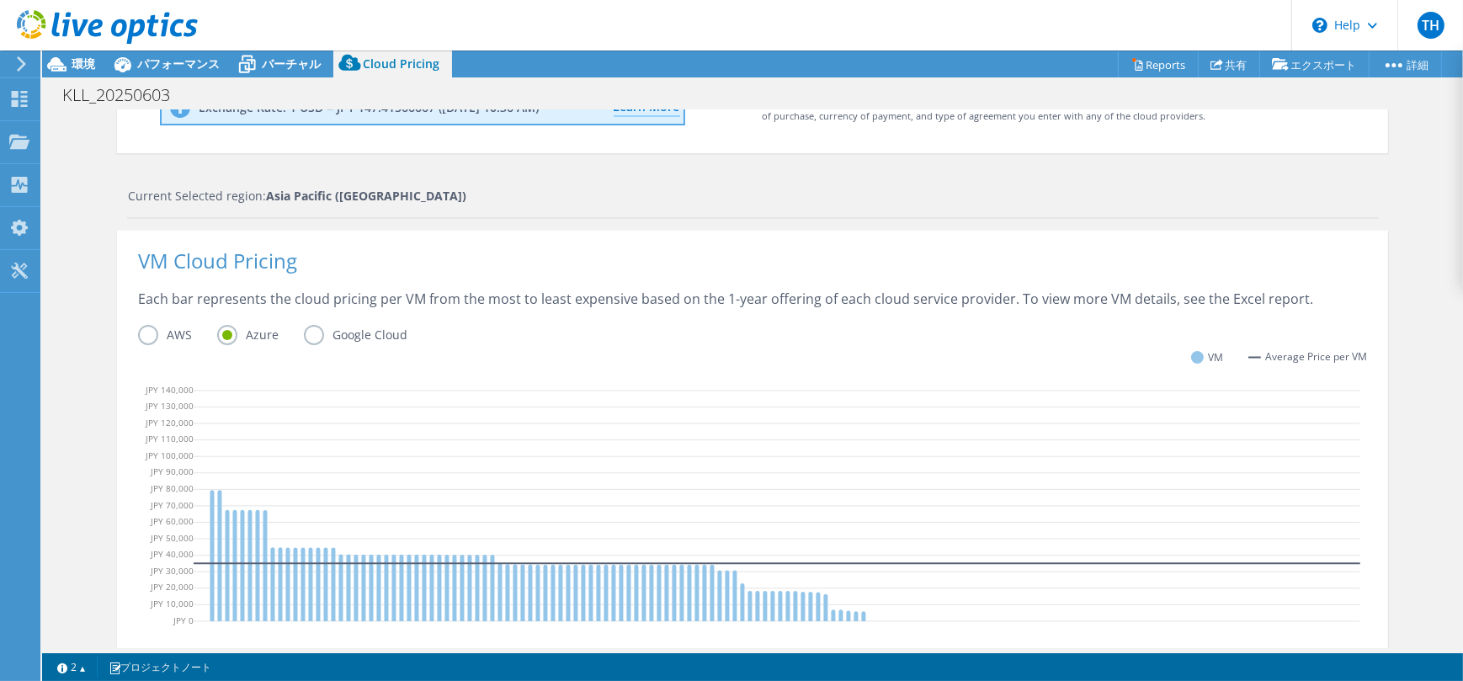
scroll to position [74, 0]
click at [1066, 178] on div "Cloud Pricing Live Optics Cloud Pricing uses the native vendor APIs to retrieve…" at bounding box center [752, 411] width 1271 height 1151
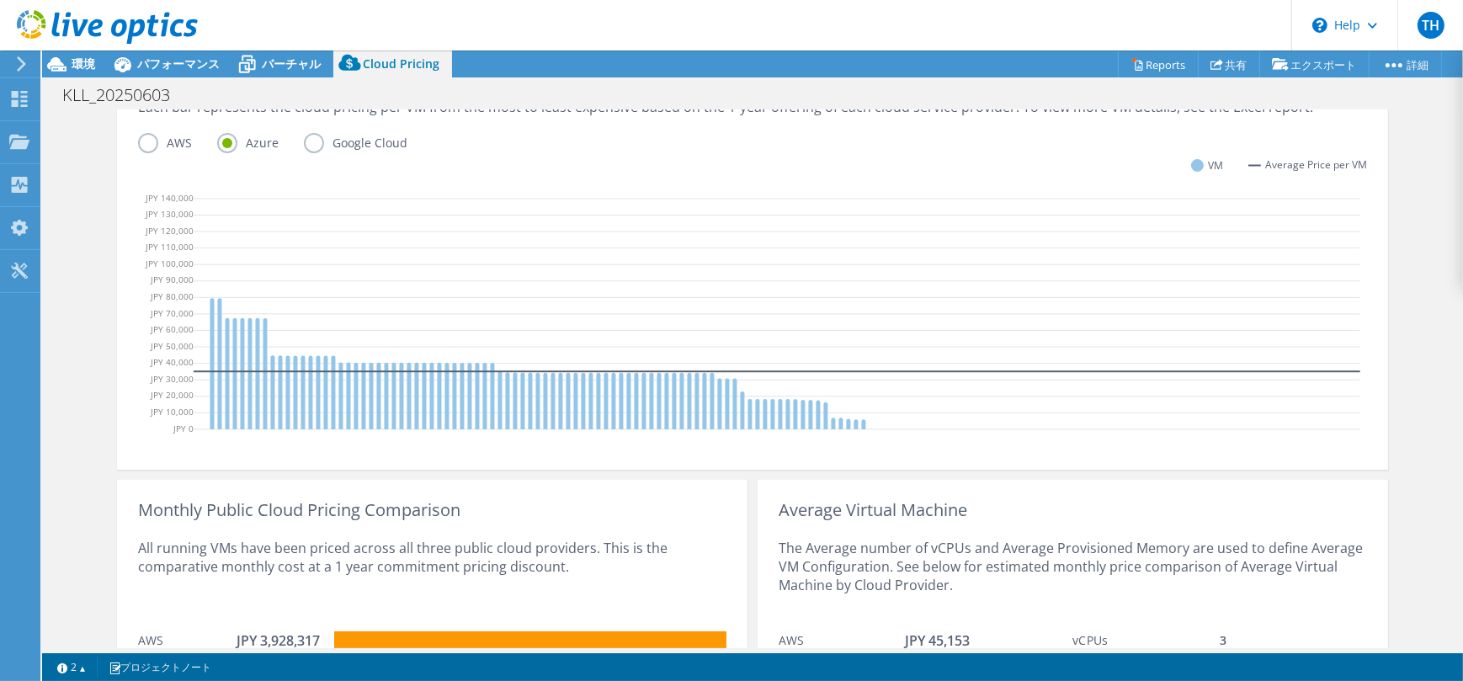
scroll to position [516, 0]
